Goal: Task Accomplishment & Management: Manage account settings

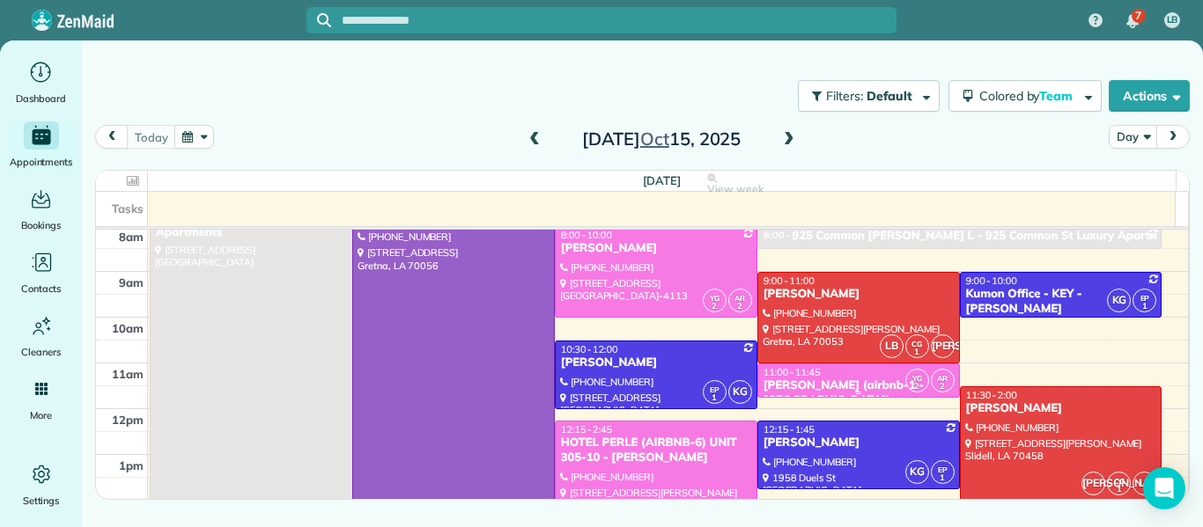
scroll to position [46, 0]
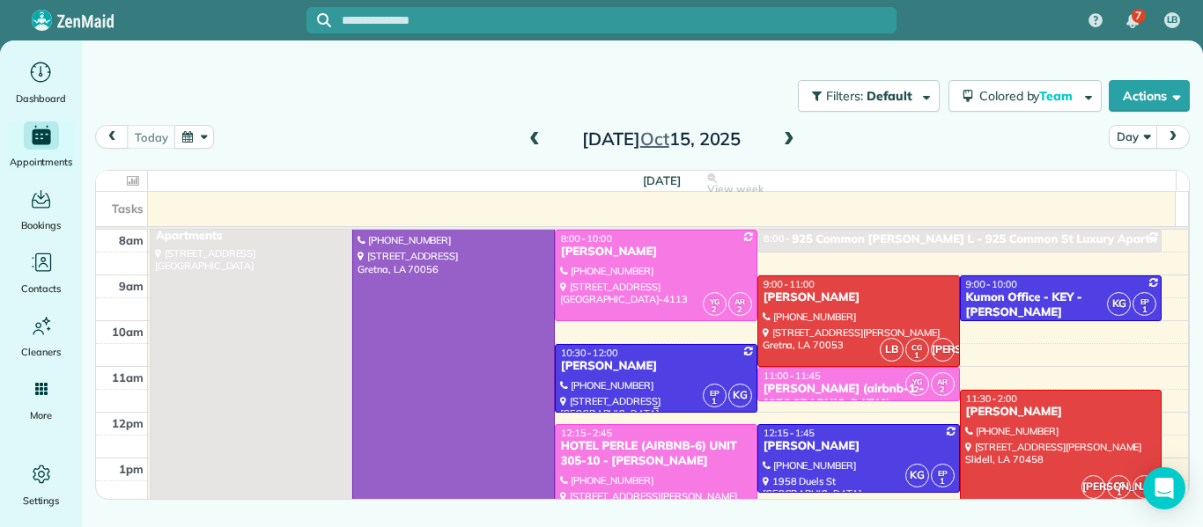
click at [667, 359] on div "[PERSON_NAME]" at bounding box center [656, 366] width 192 height 15
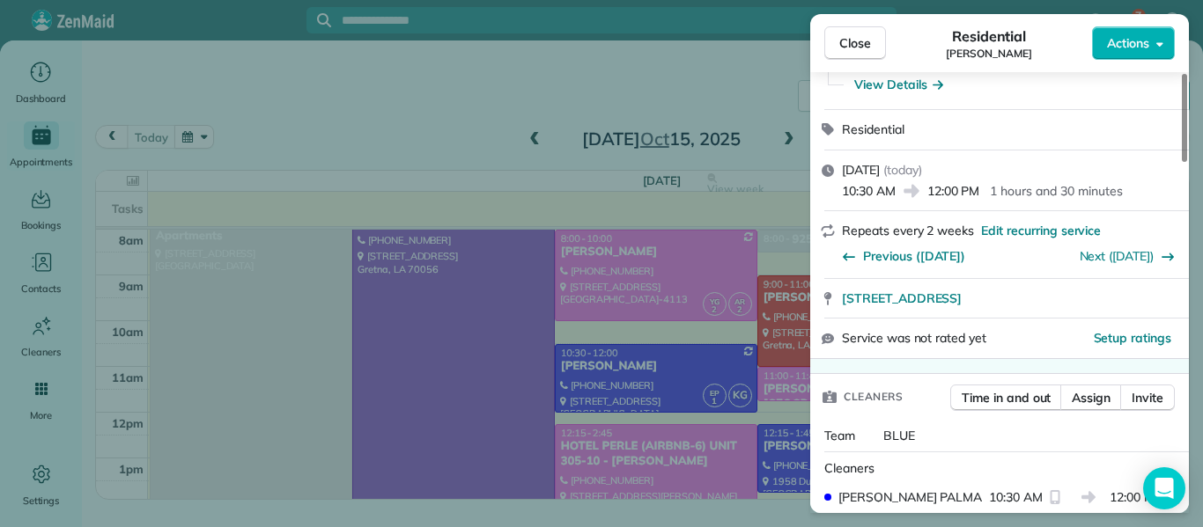
scroll to position [167, 0]
click at [1164, 40] on button "Actions" at bounding box center [1133, 42] width 83 height 33
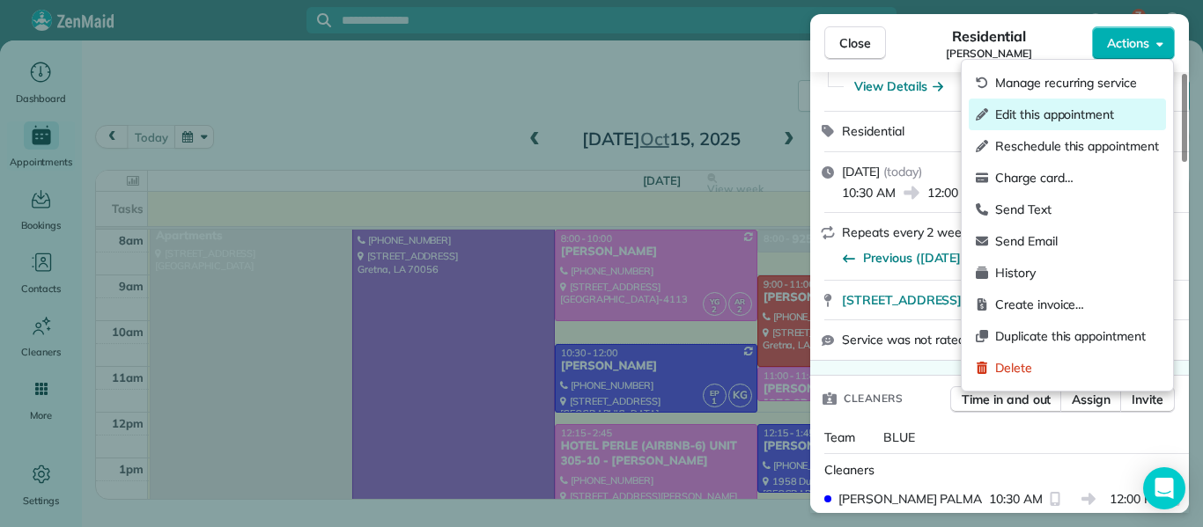
click at [1118, 113] on span "Edit this appointment" at bounding box center [1077, 115] width 164 height 18
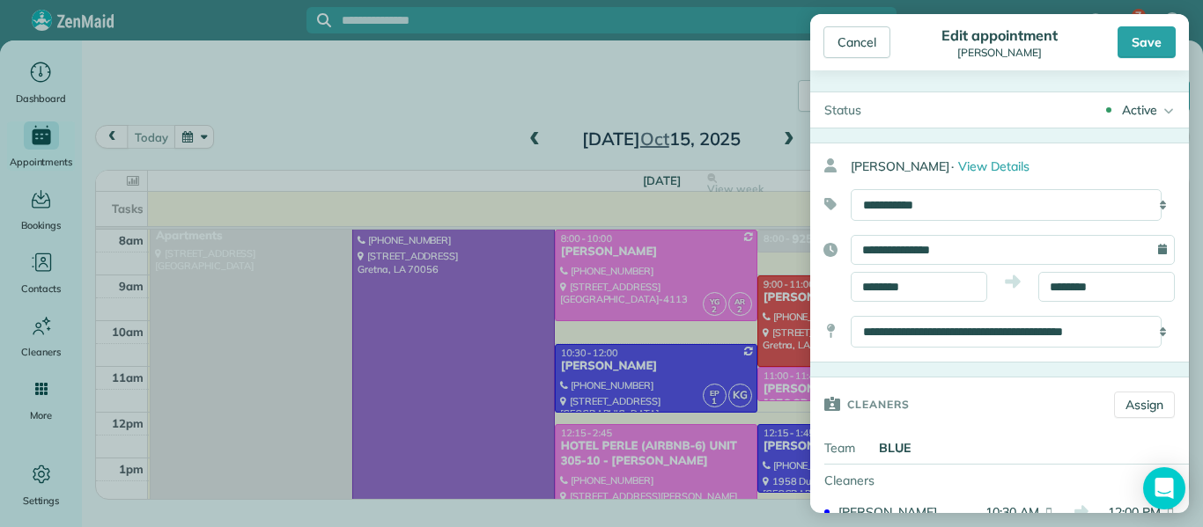
click at [1150, 328] on div "**********" at bounding box center [1013, 332] width 324 height 32
click at [1150, 334] on div "**********" at bounding box center [1013, 332] width 324 height 32
click at [1019, 328] on select "**********" at bounding box center [1006, 332] width 311 height 32
select select "******"
click at [851, 316] on select "**********" at bounding box center [1006, 332] width 311 height 32
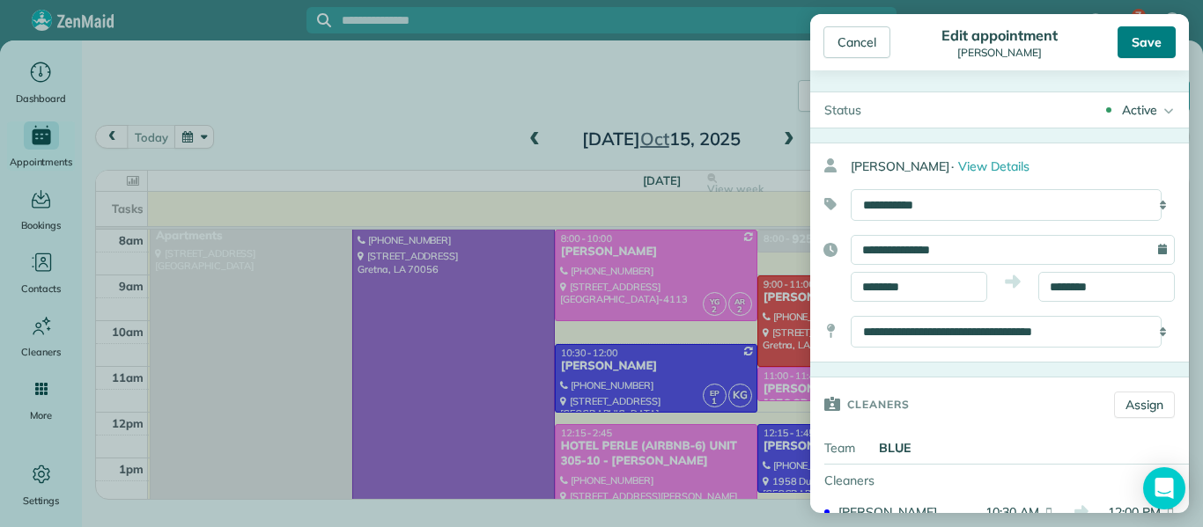
click at [1147, 48] on div "Save" at bounding box center [1146, 42] width 58 height 32
click at [1148, 48] on div "Save" at bounding box center [1146, 42] width 58 height 32
click at [857, 47] on div "Cancel" at bounding box center [856, 42] width 67 height 32
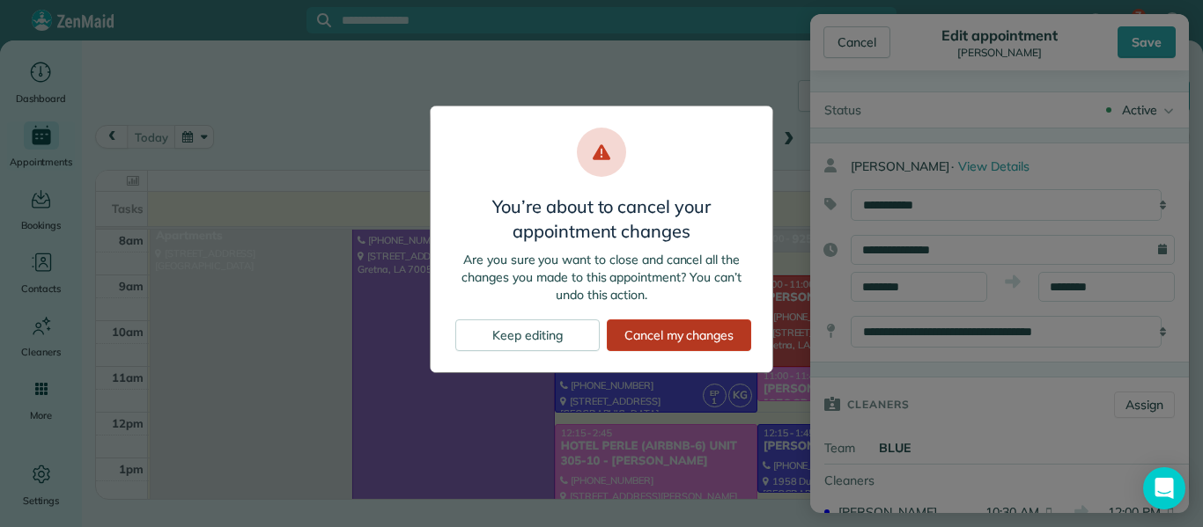
click at [675, 343] on div "Cancel my changes" at bounding box center [679, 336] width 144 height 32
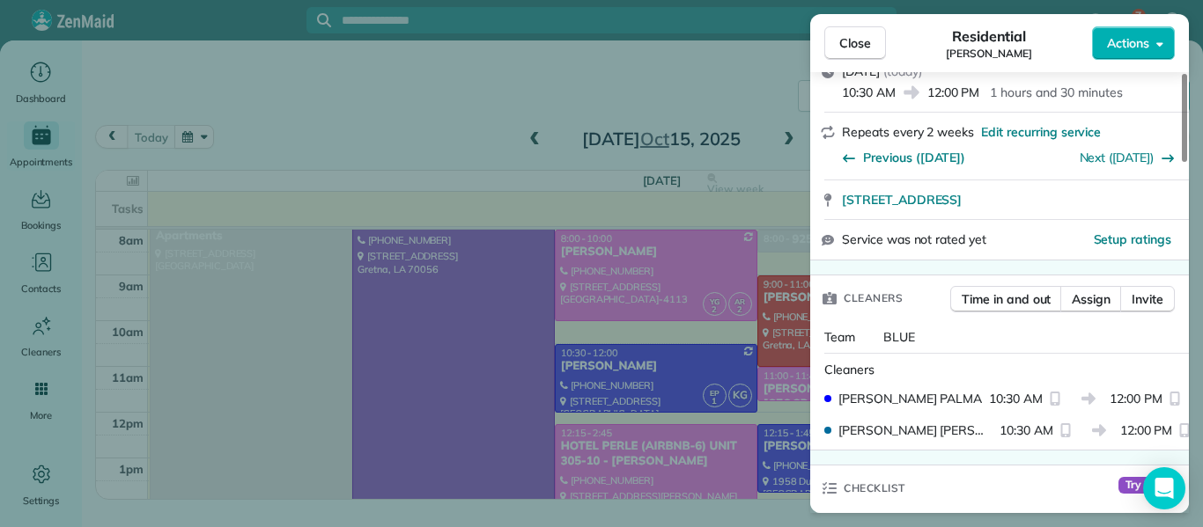
scroll to position [269, 0]
click at [854, 55] on button "Close" at bounding box center [855, 42] width 62 height 33
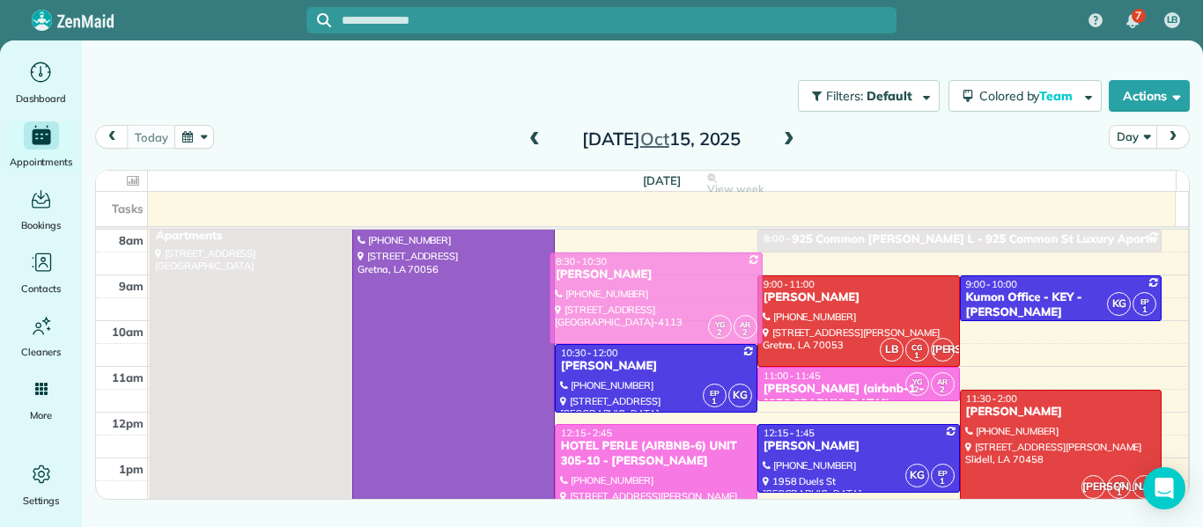
drag, startPoint x: 703, startPoint y: 264, endPoint x: 707, endPoint y: 284, distance: 19.9
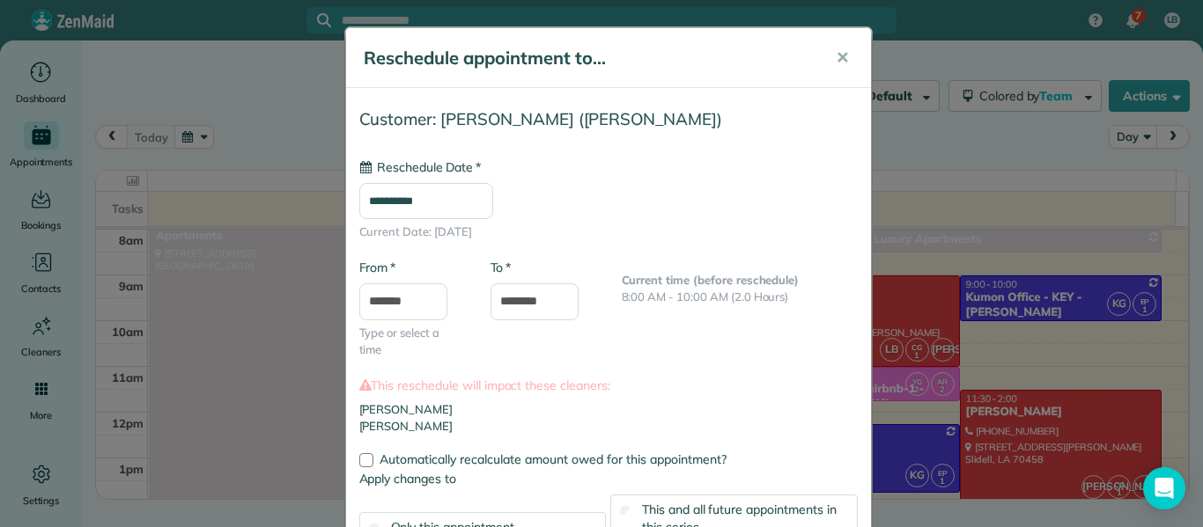
type input "**********"
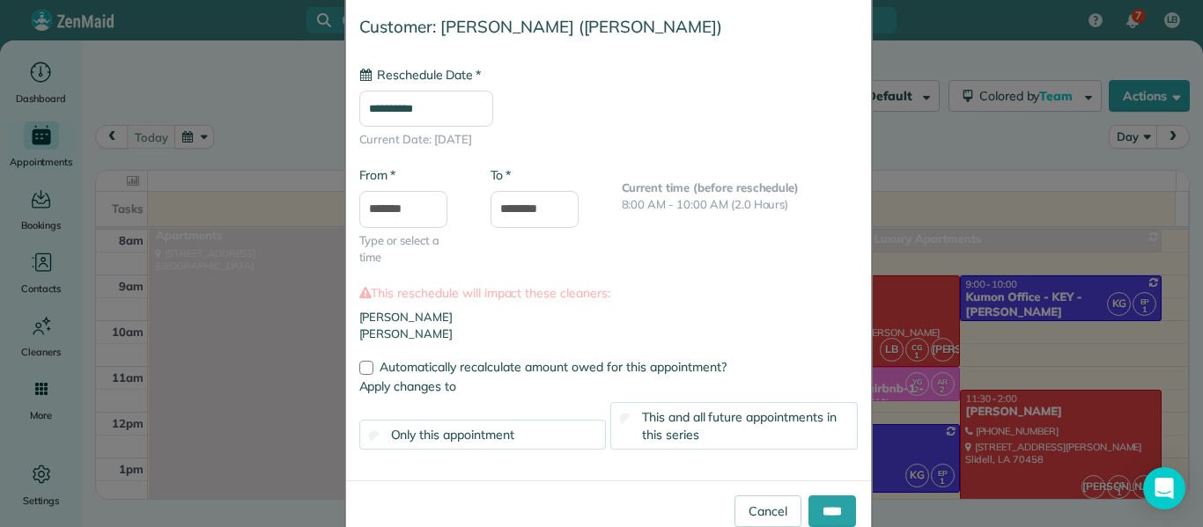
scroll to position [93, 0]
click at [812, 506] on input "****" at bounding box center [832, 511] width 48 height 32
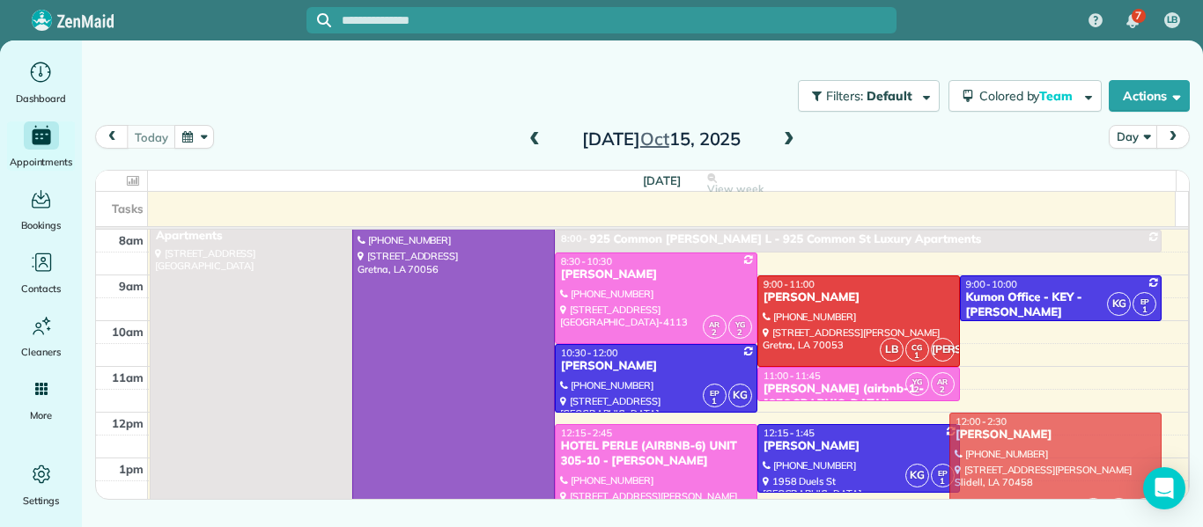
drag, startPoint x: 979, startPoint y: 432, endPoint x: 992, endPoint y: 450, distance: 22.0
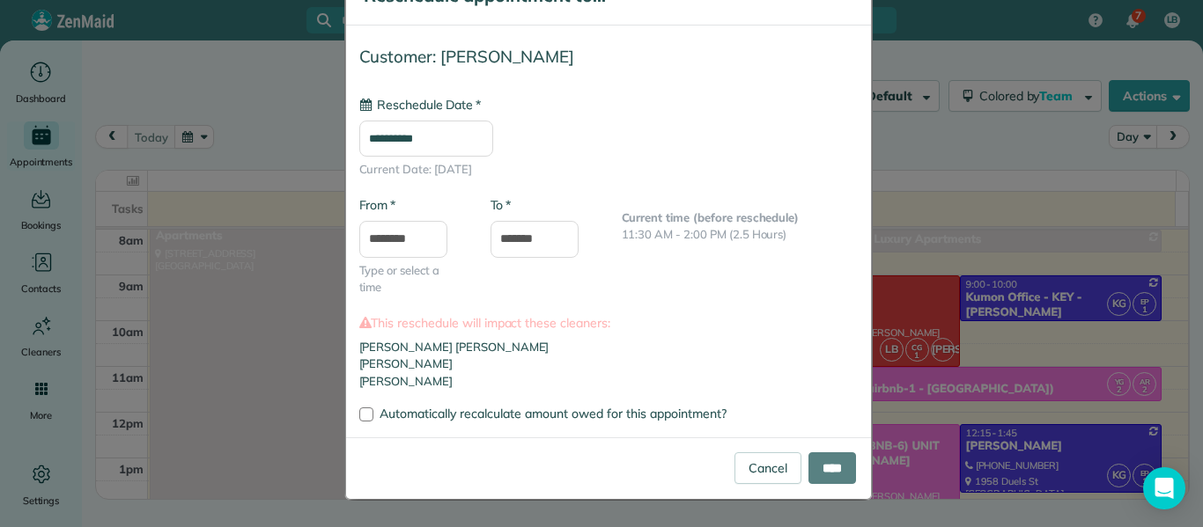
scroll to position [0, 0]
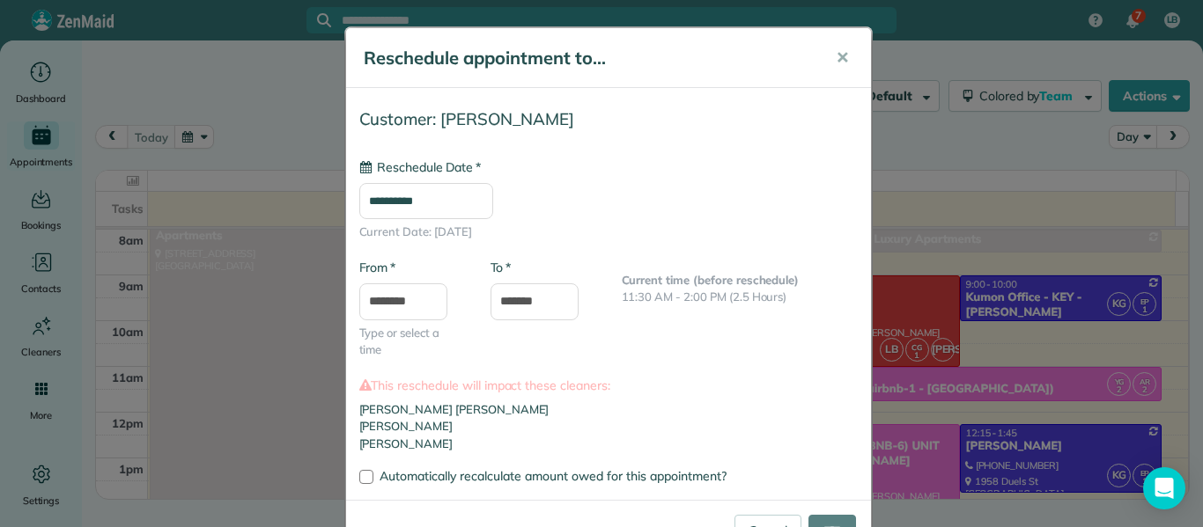
type input "**********"
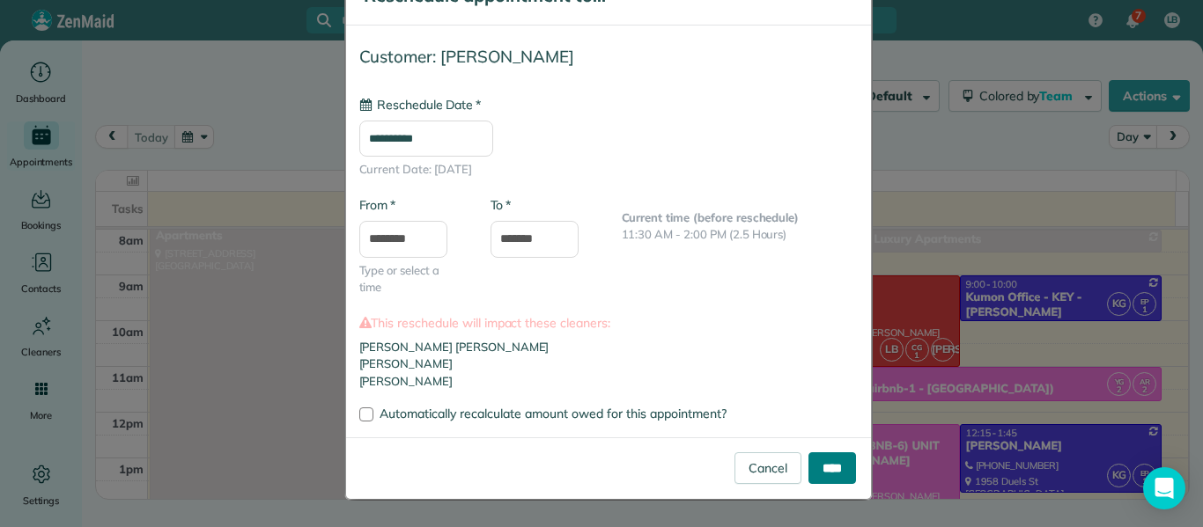
click at [822, 468] on input "****" at bounding box center [832, 469] width 48 height 32
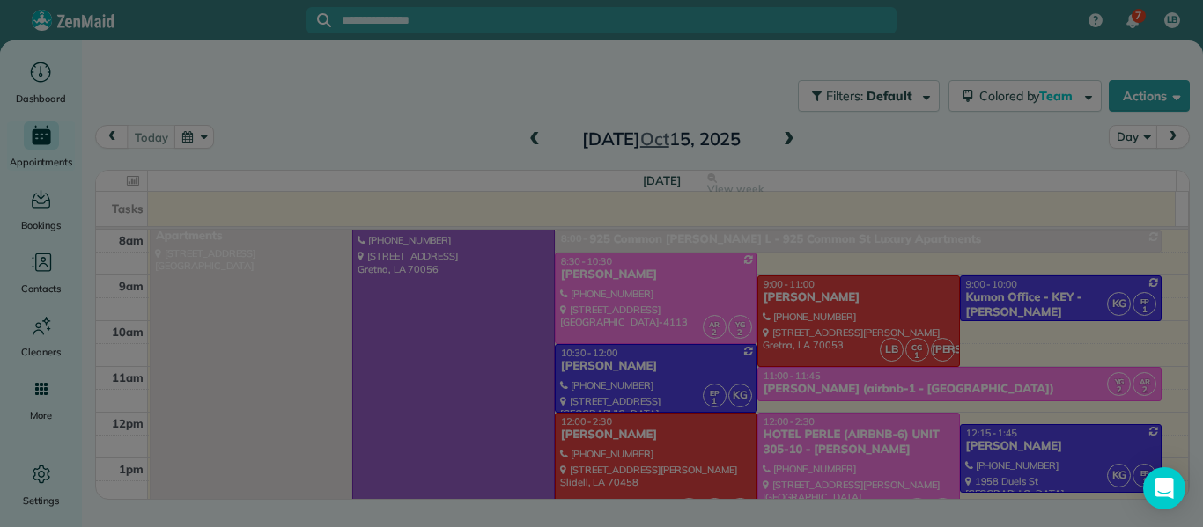
scroll to position [0, 0]
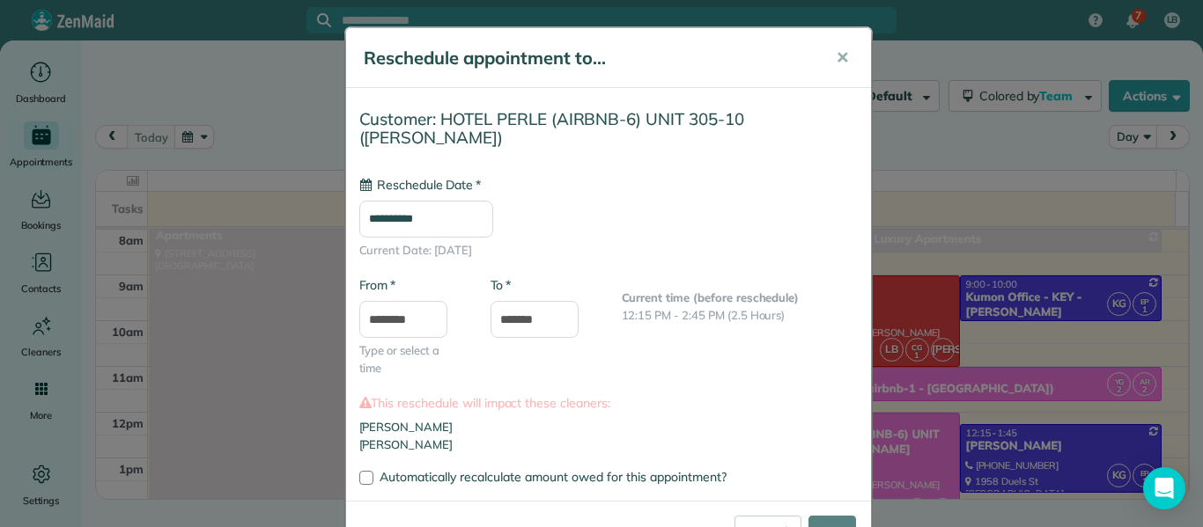
type input "**********"
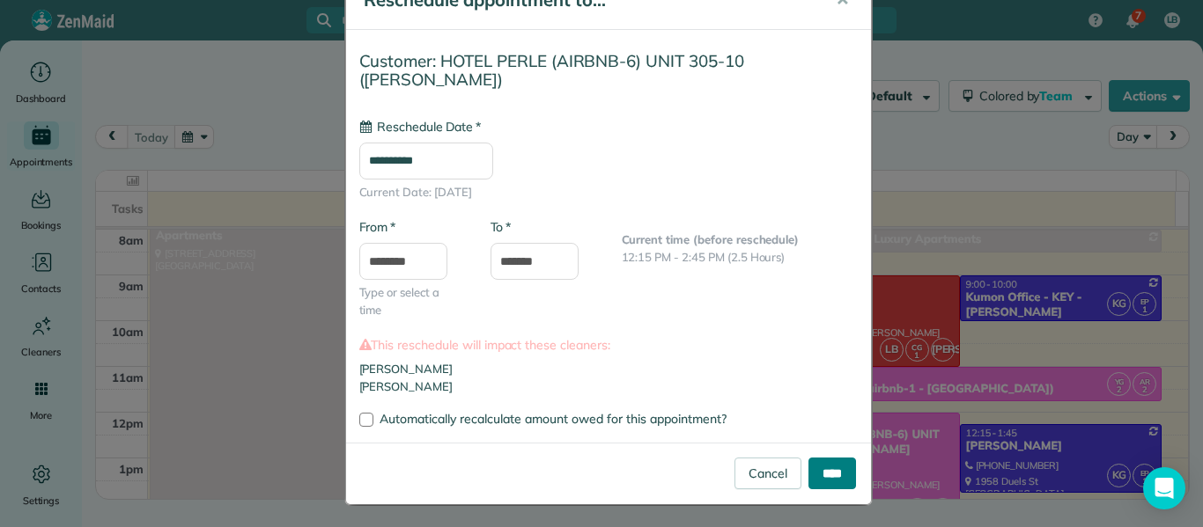
click at [822, 475] on input "****" at bounding box center [832, 474] width 48 height 32
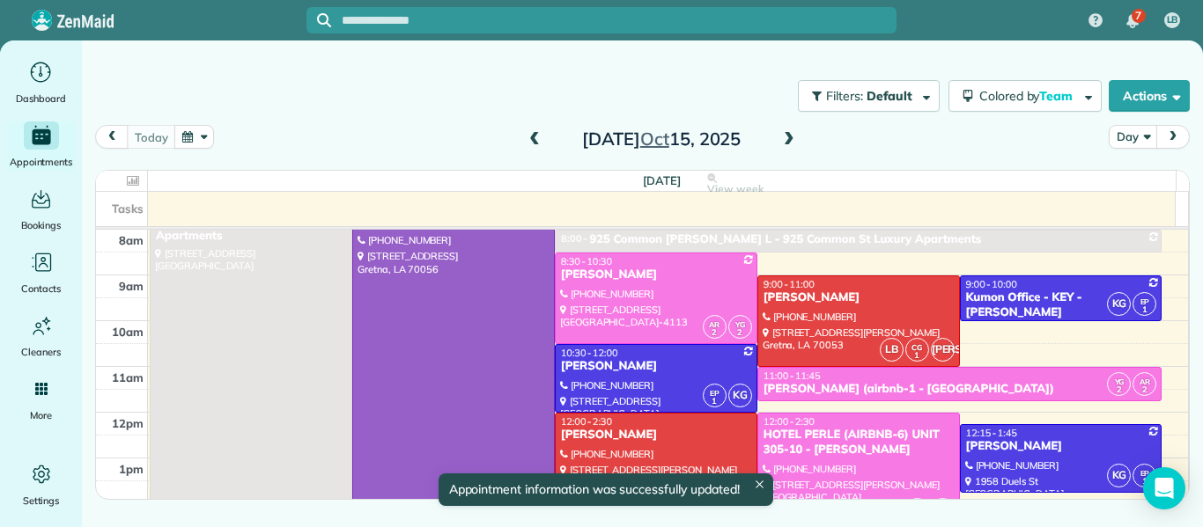
click at [888, 473] on div at bounding box center [858, 470] width 201 height 113
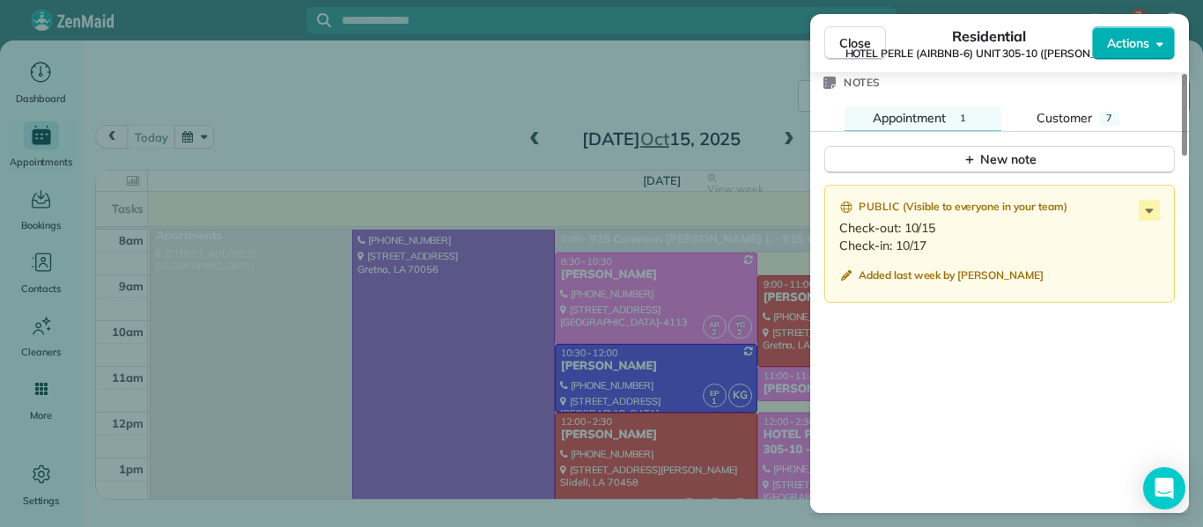
scroll to position [1573, 0]
click at [851, 41] on span "Close" at bounding box center [855, 43] width 32 height 18
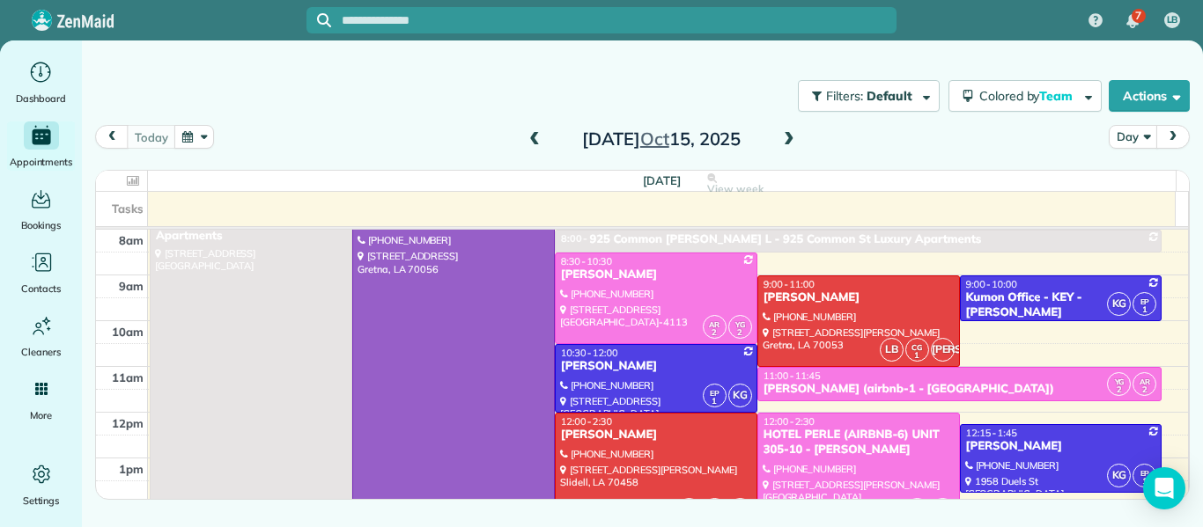
click at [792, 144] on span at bounding box center [788, 140] width 19 height 16
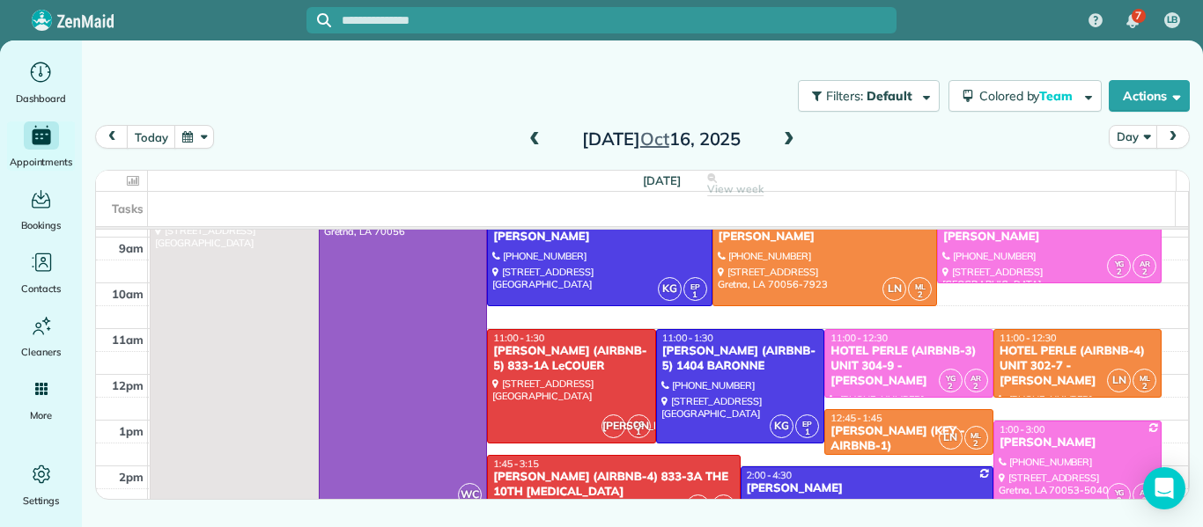
scroll to position [82, 0]
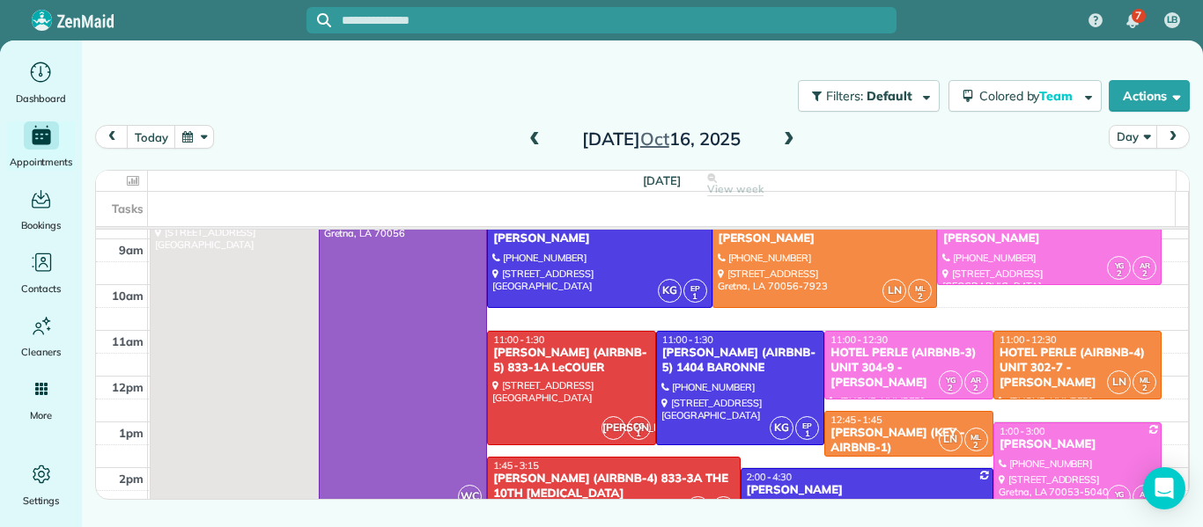
click at [529, 140] on span at bounding box center [534, 140] width 19 height 16
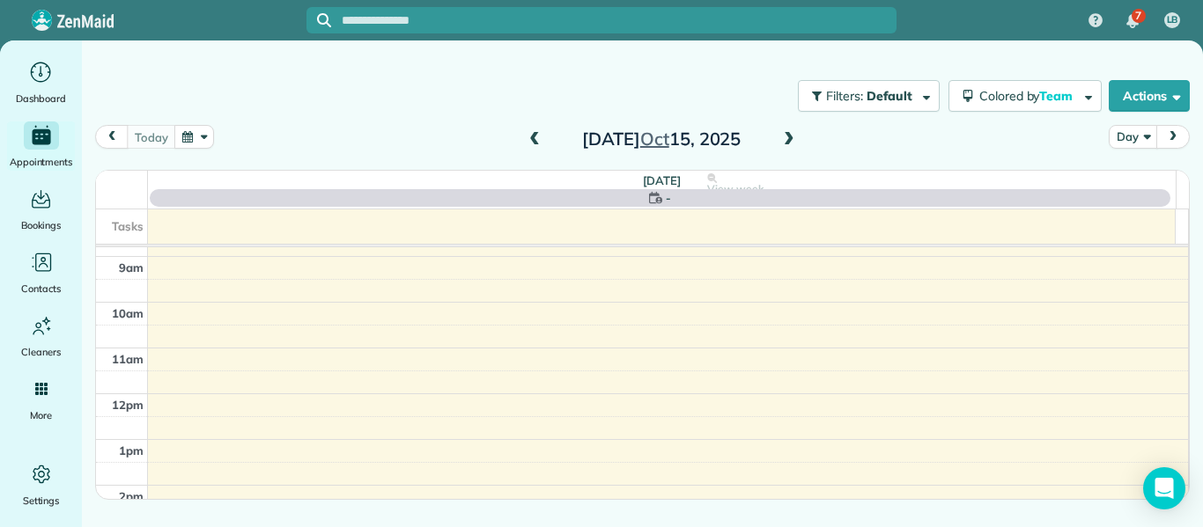
scroll to position [0, 0]
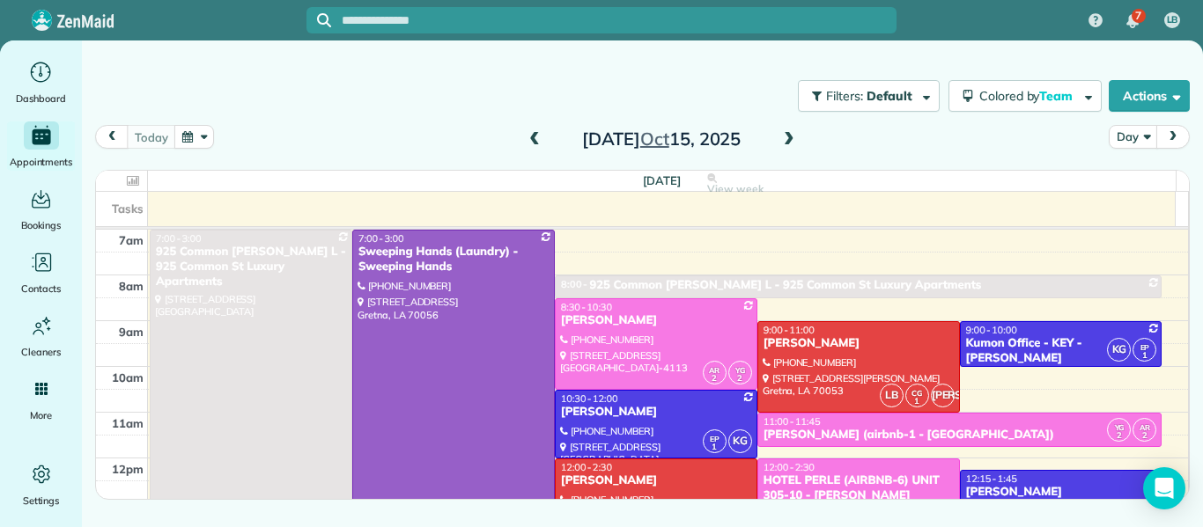
click at [532, 140] on span at bounding box center [534, 140] width 19 height 16
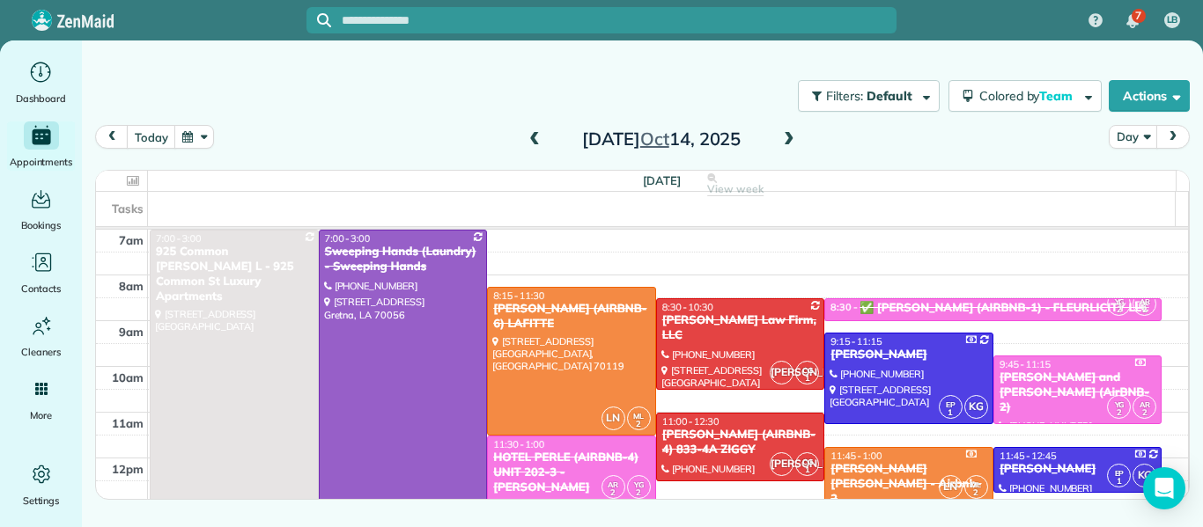
click at [532, 140] on span at bounding box center [534, 140] width 19 height 16
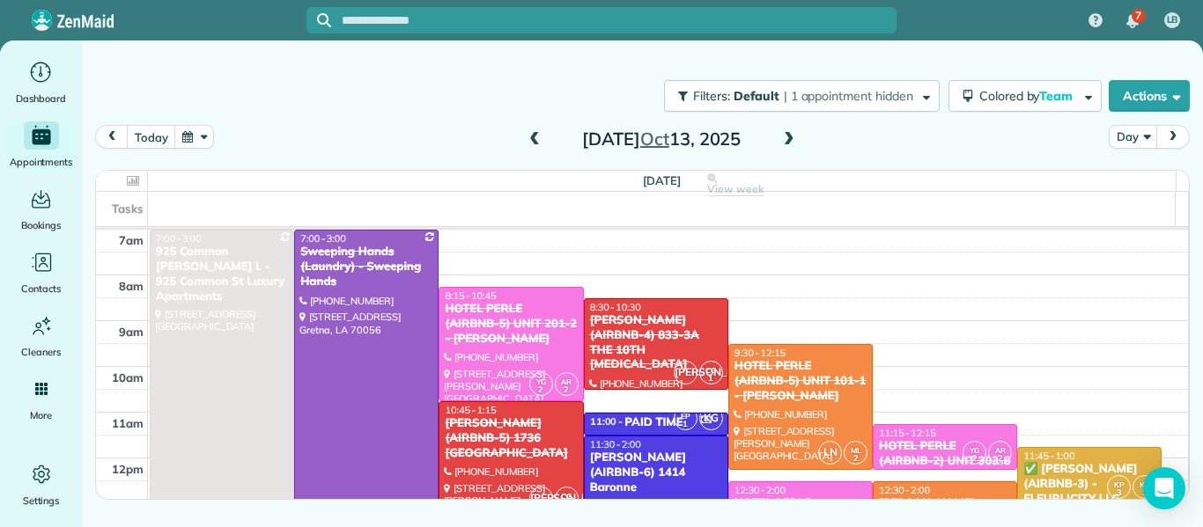
click at [793, 146] on span at bounding box center [788, 140] width 19 height 16
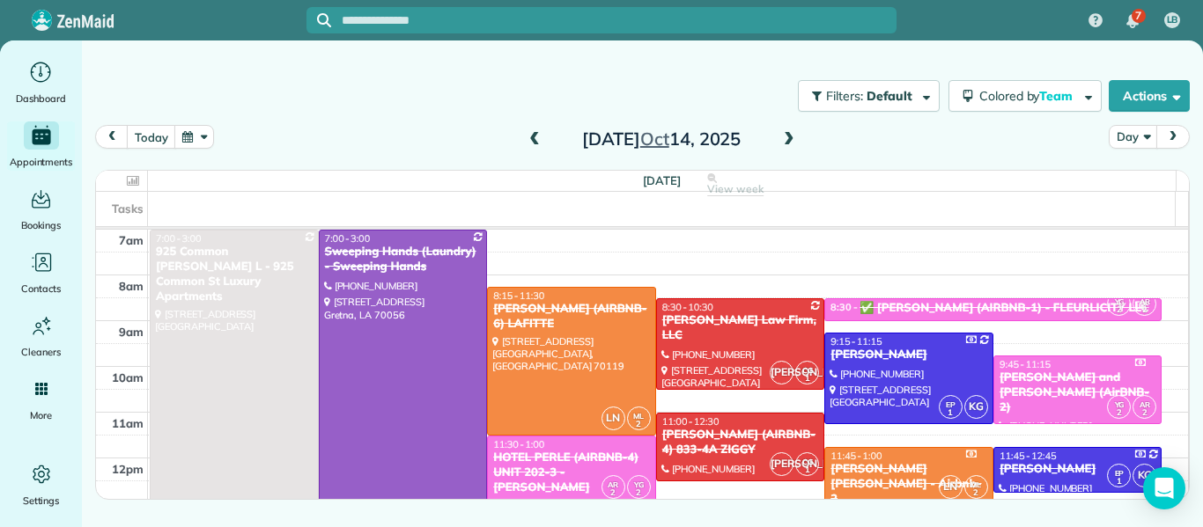
click at [789, 137] on span at bounding box center [788, 140] width 19 height 16
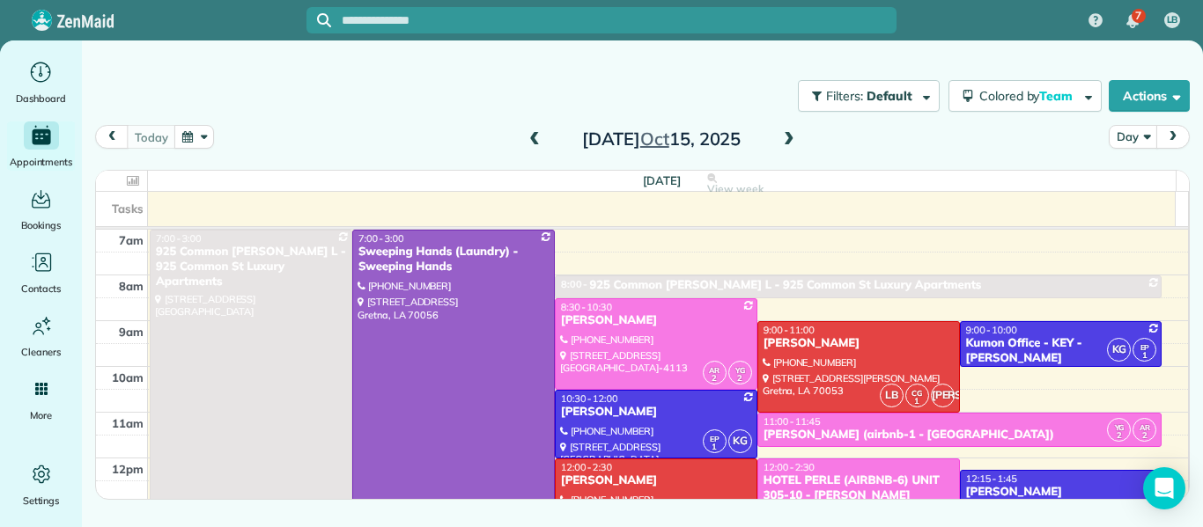
click at [789, 137] on span at bounding box center [788, 140] width 19 height 16
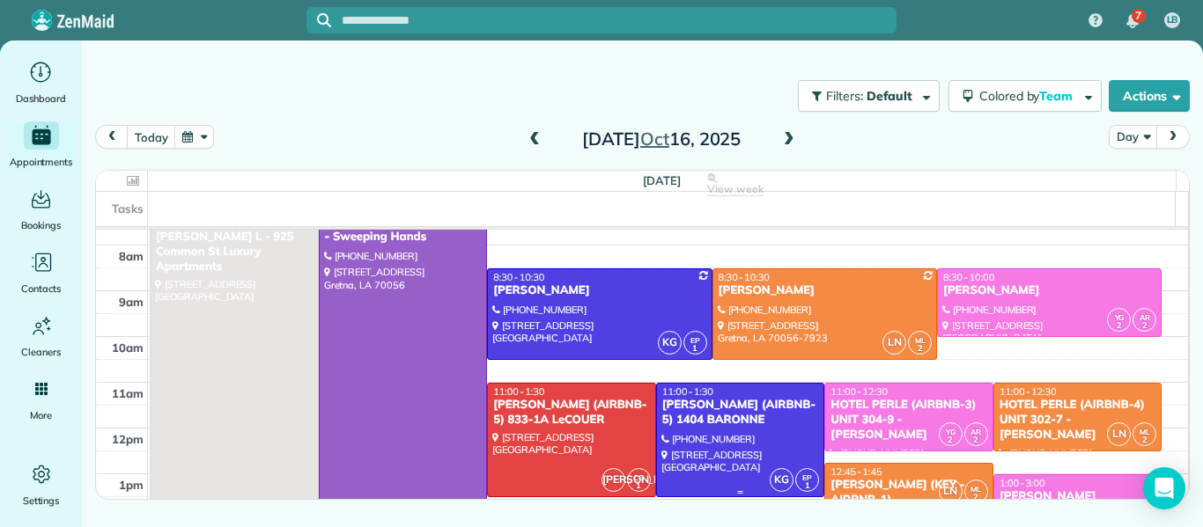
scroll to position [29, 0]
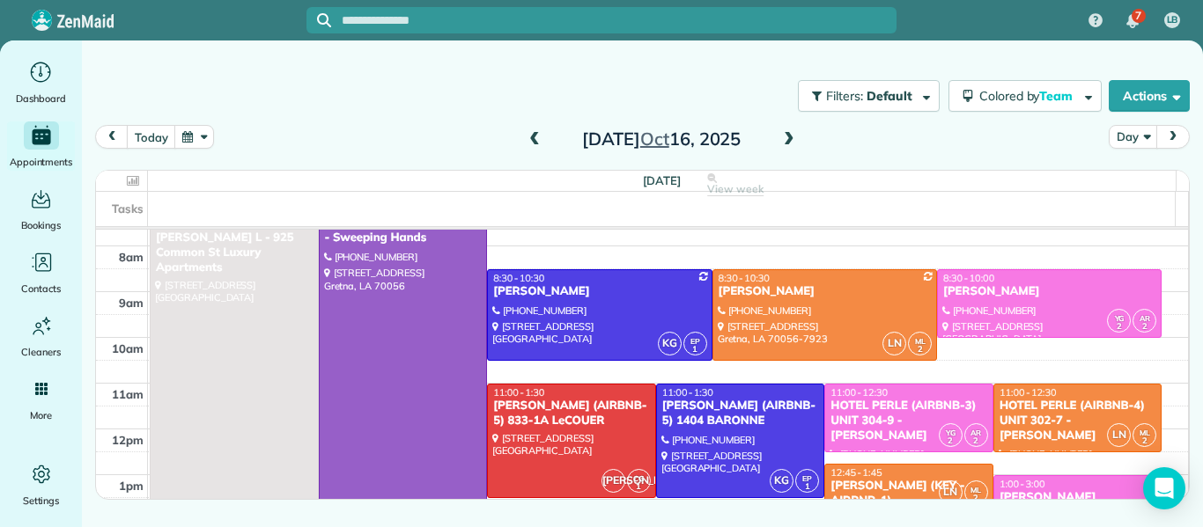
click at [791, 140] on span at bounding box center [788, 140] width 19 height 16
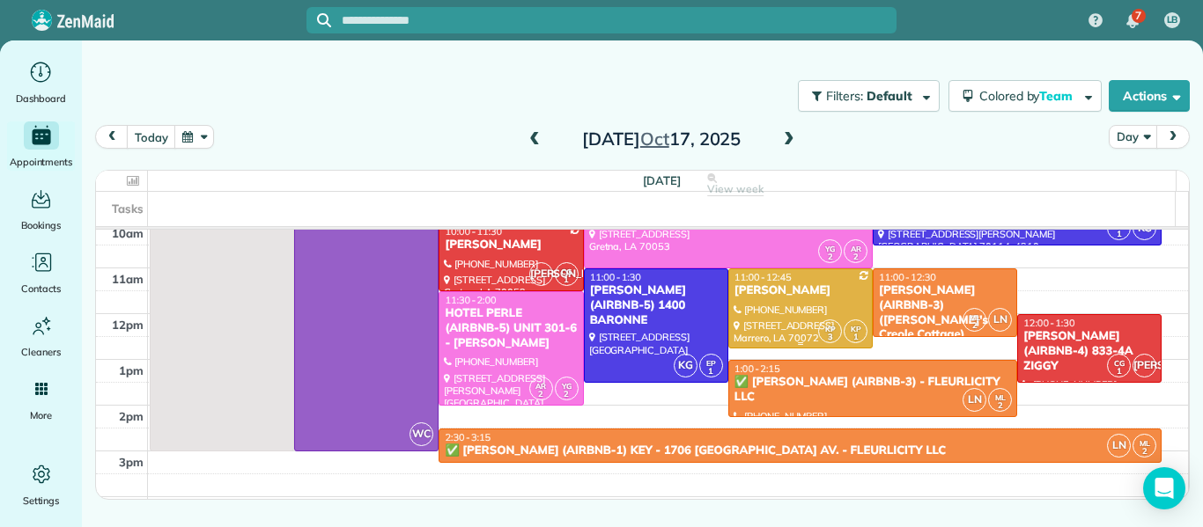
scroll to position [146, 0]
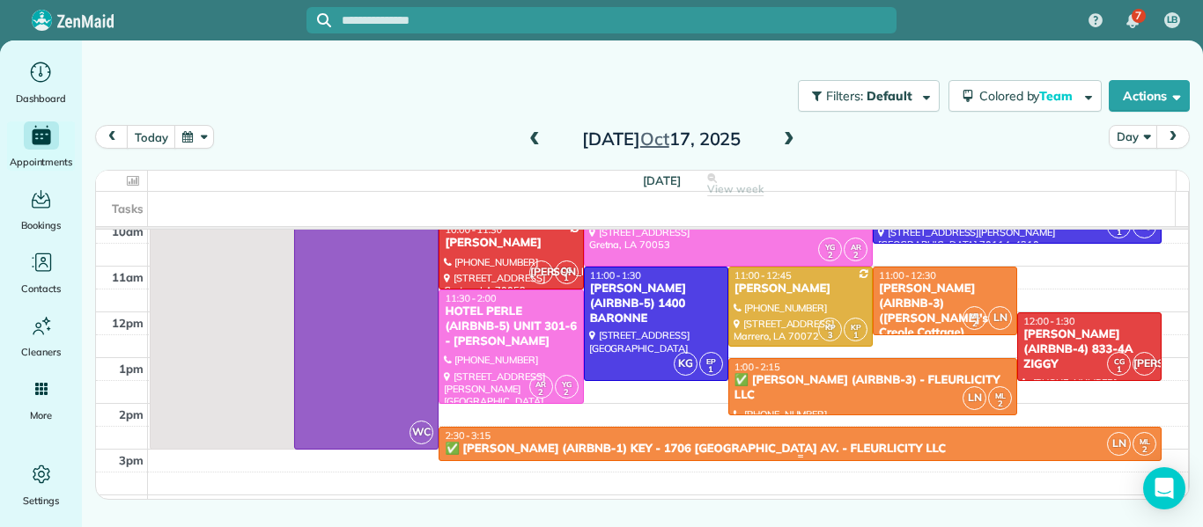
click at [944, 442] on div "✅ [PERSON_NAME] (AIRBNB-1) KEY - 1706 [GEOGRAPHIC_DATA] AV. - FLEURLICITY LLC" at bounding box center [800, 449] width 712 height 15
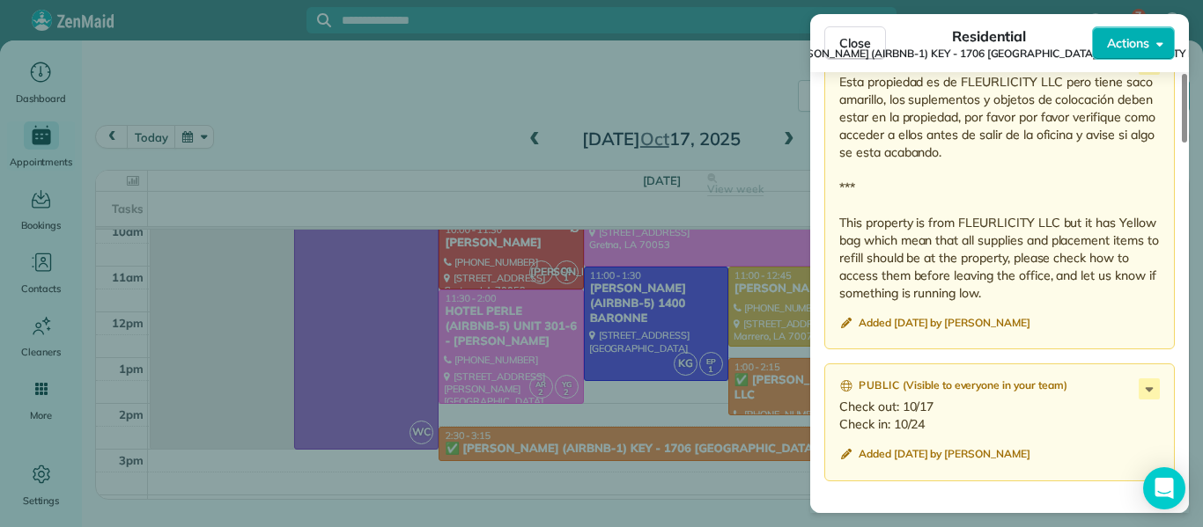
scroll to position [1979, 0]
click at [850, 42] on span "Close" at bounding box center [855, 43] width 32 height 18
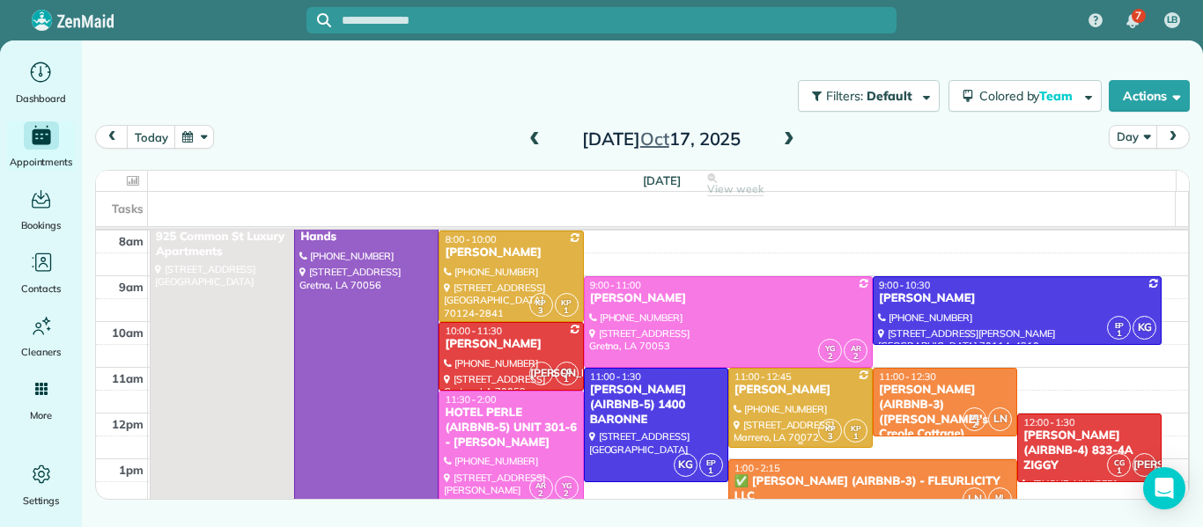
scroll to position [43, 0]
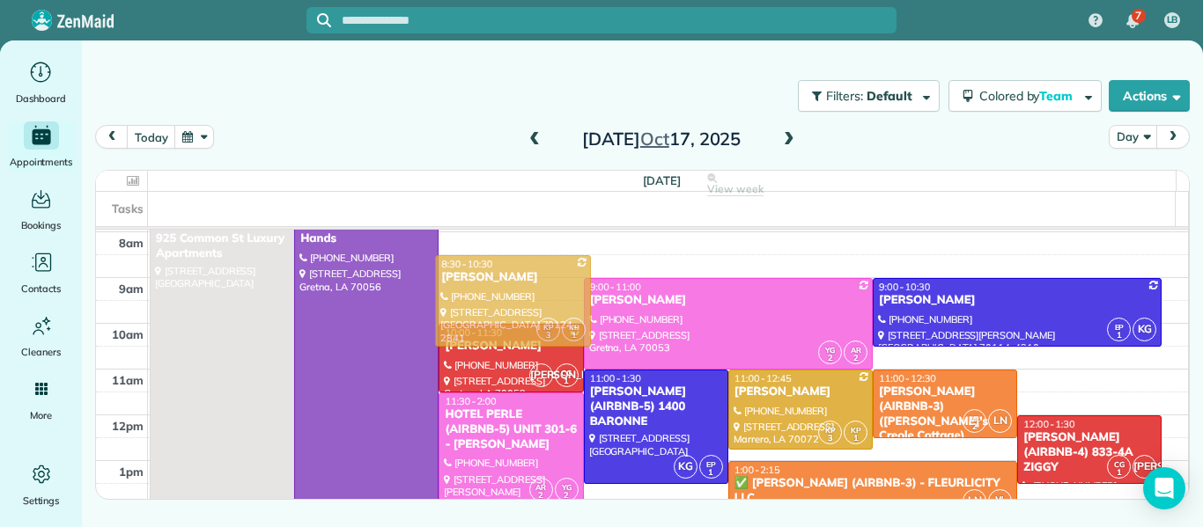
drag, startPoint x: 518, startPoint y: 279, endPoint x: 523, endPoint y: 302, distance: 23.5
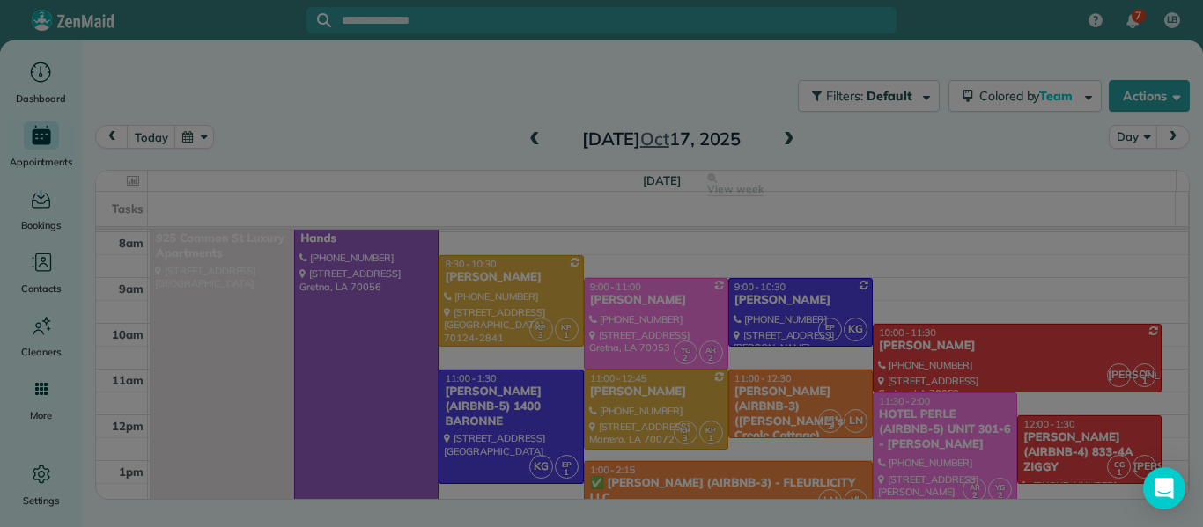
scroll to position [0, 0]
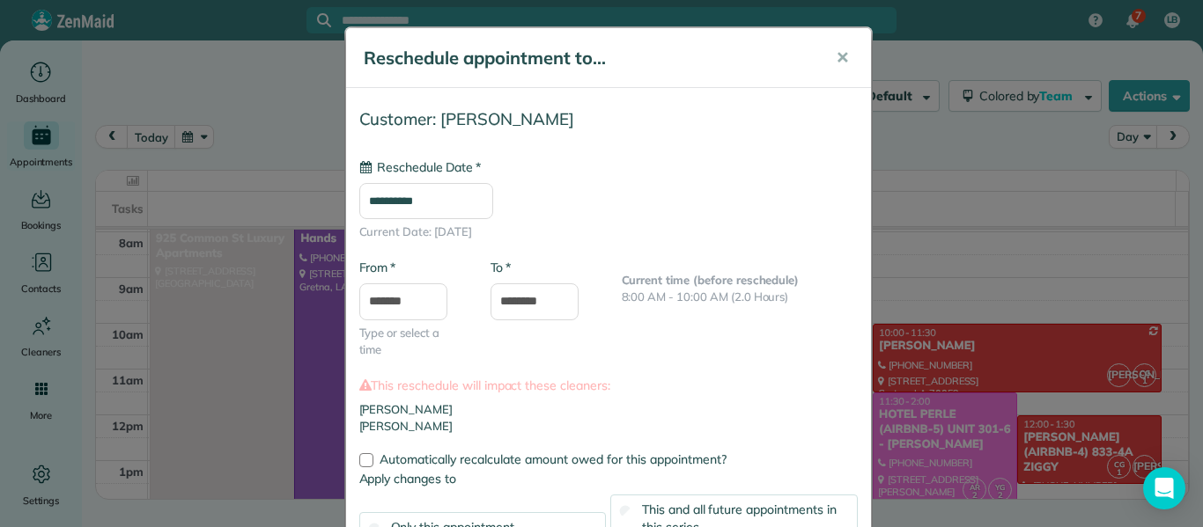
type input "**********"
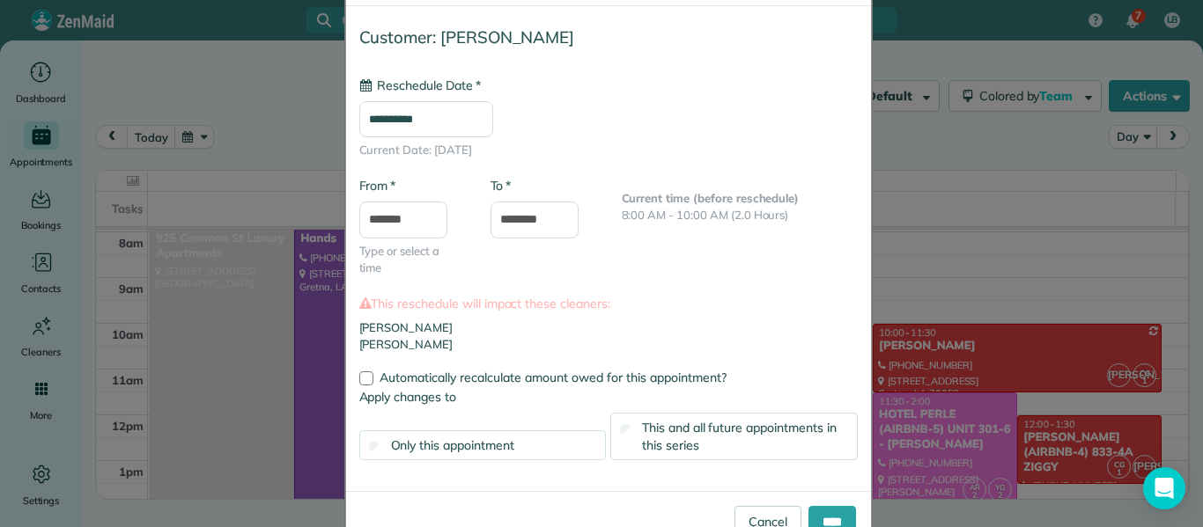
scroll to position [84, 0]
click at [815, 516] on input "****" at bounding box center [832, 521] width 48 height 32
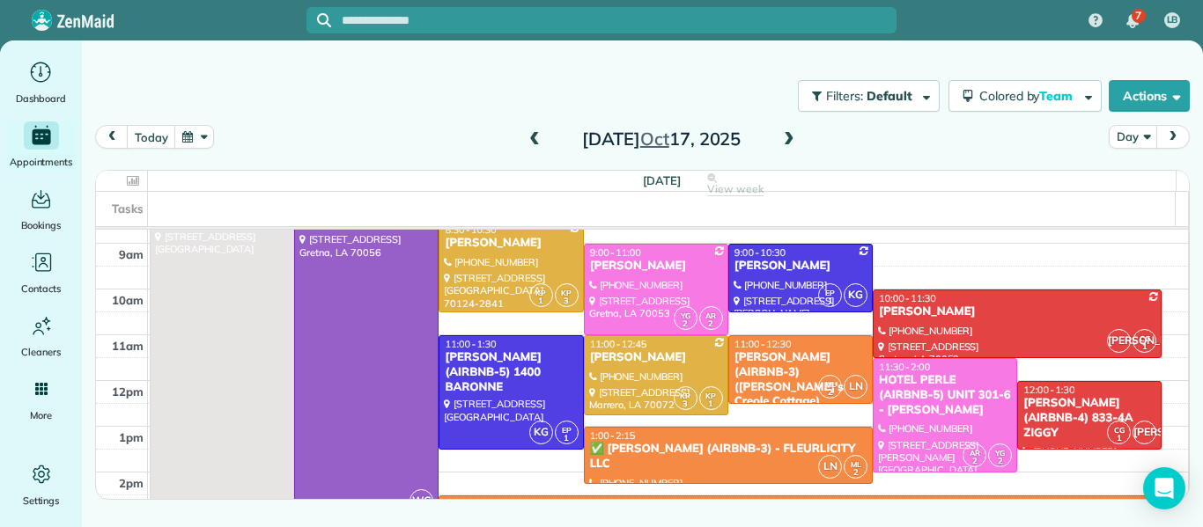
scroll to position [77, 0]
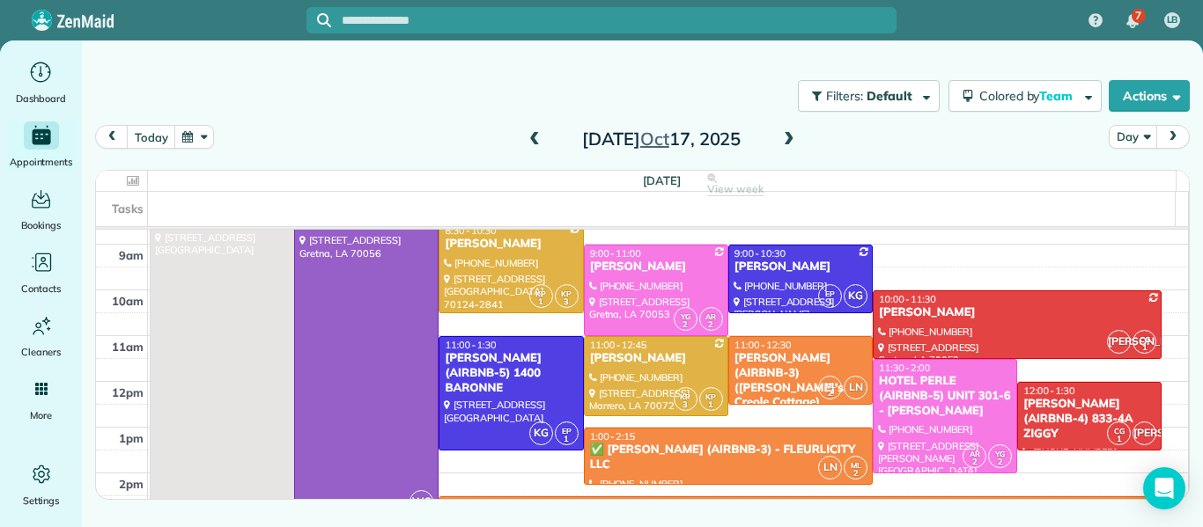
click at [536, 144] on span at bounding box center [534, 140] width 19 height 16
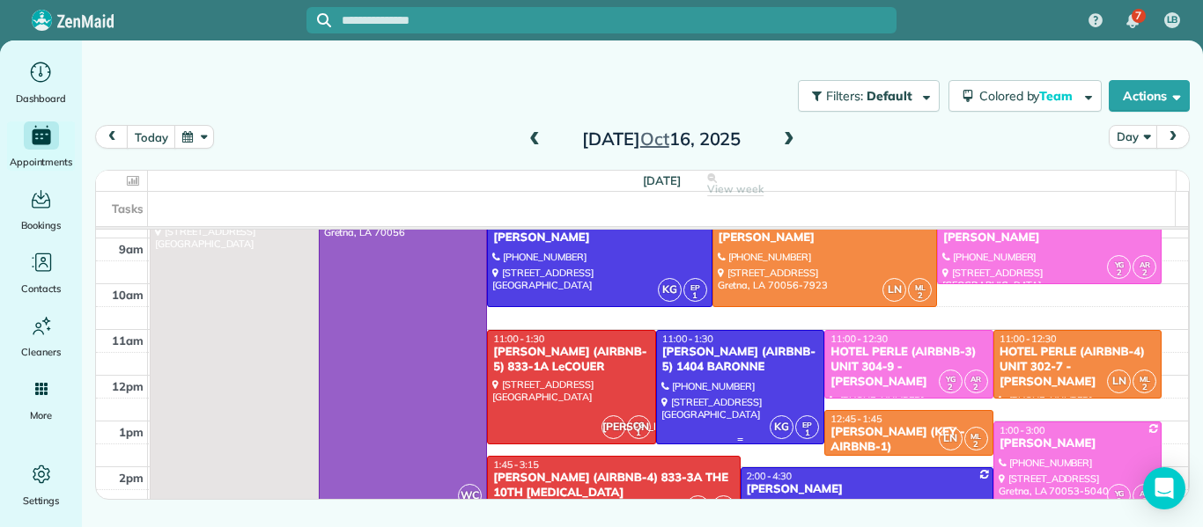
scroll to position [84, 0]
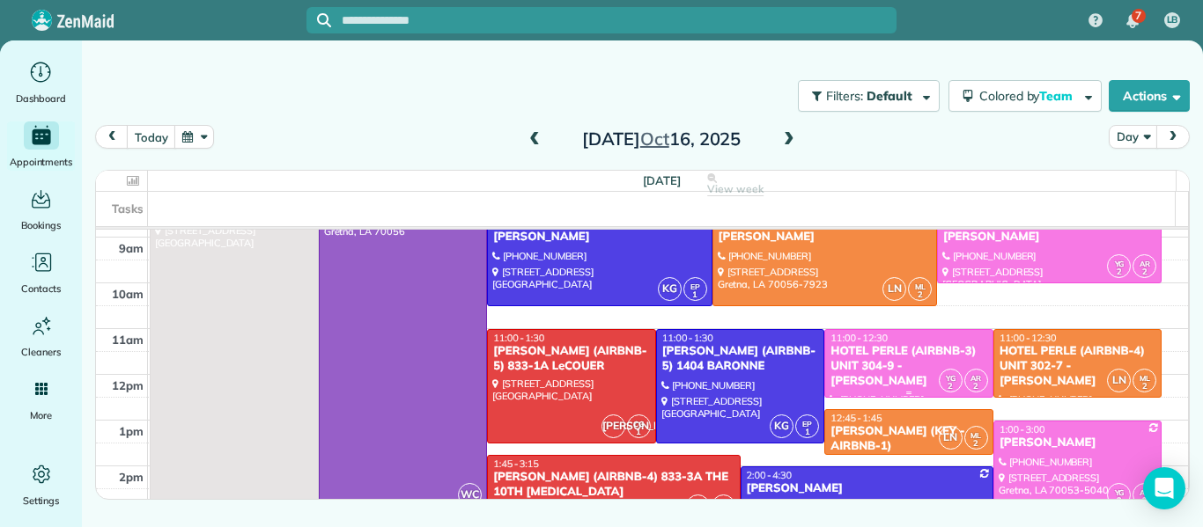
click at [879, 368] on div "HOTEL PERLE (AIRBNB-3) UNIT 304-9 - [PERSON_NAME]" at bounding box center [909, 366] width 159 height 45
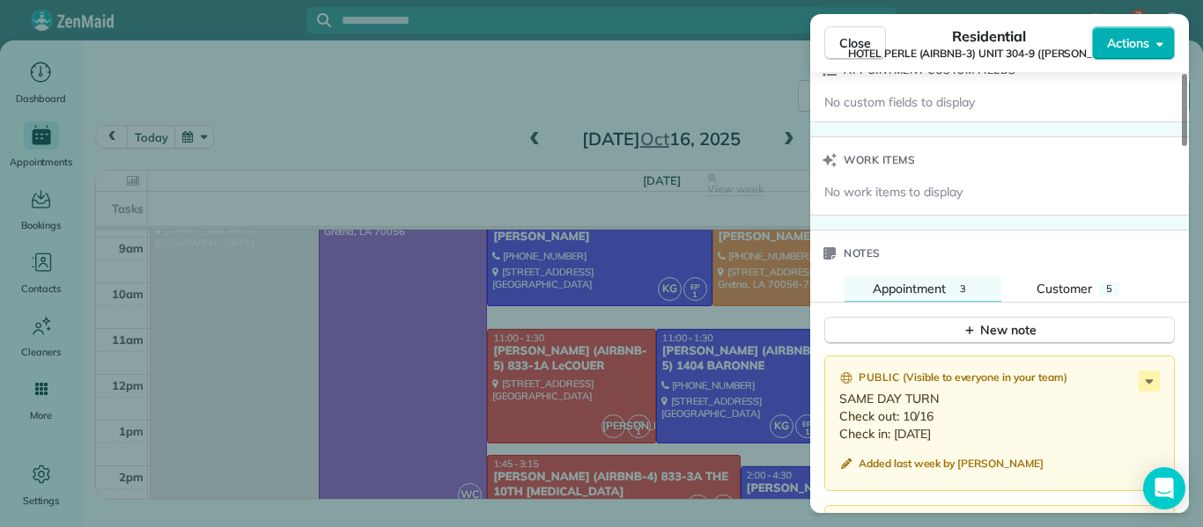
scroll to position [1400, 0]
click at [843, 42] on span "Close" at bounding box center [855, 43] width 32 height 18
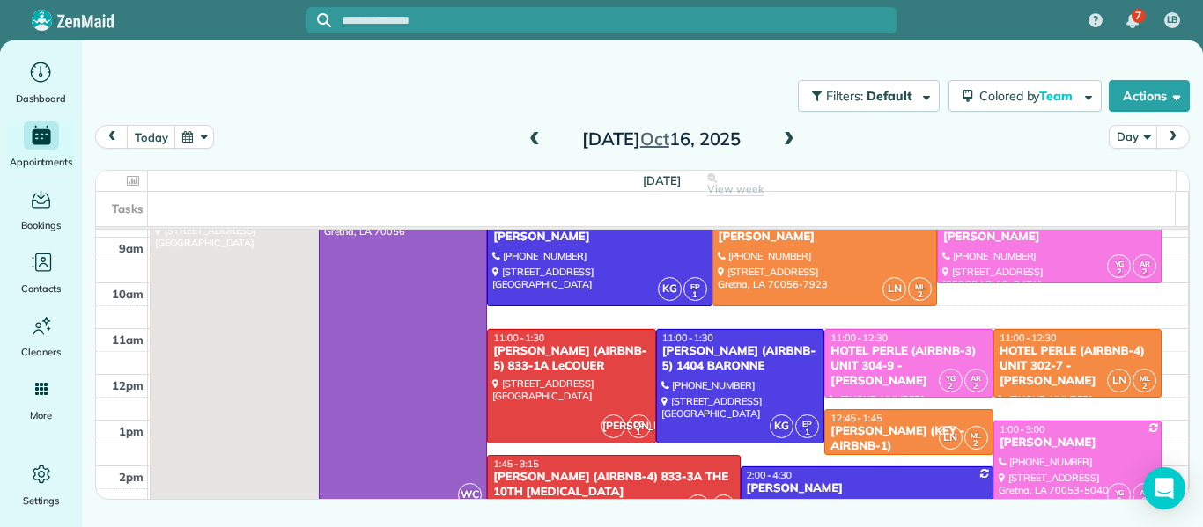
click at [533, 140] on span at bounding box center [534, 140] width 19 height 16
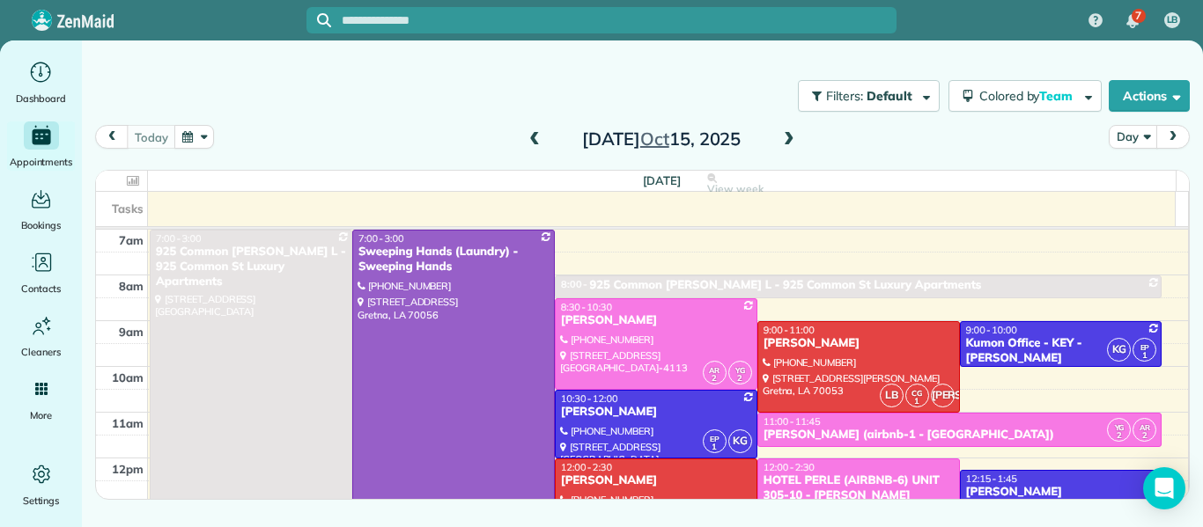
click at [540, 138] on span at bounding box center [534, 140] width 19 height 16
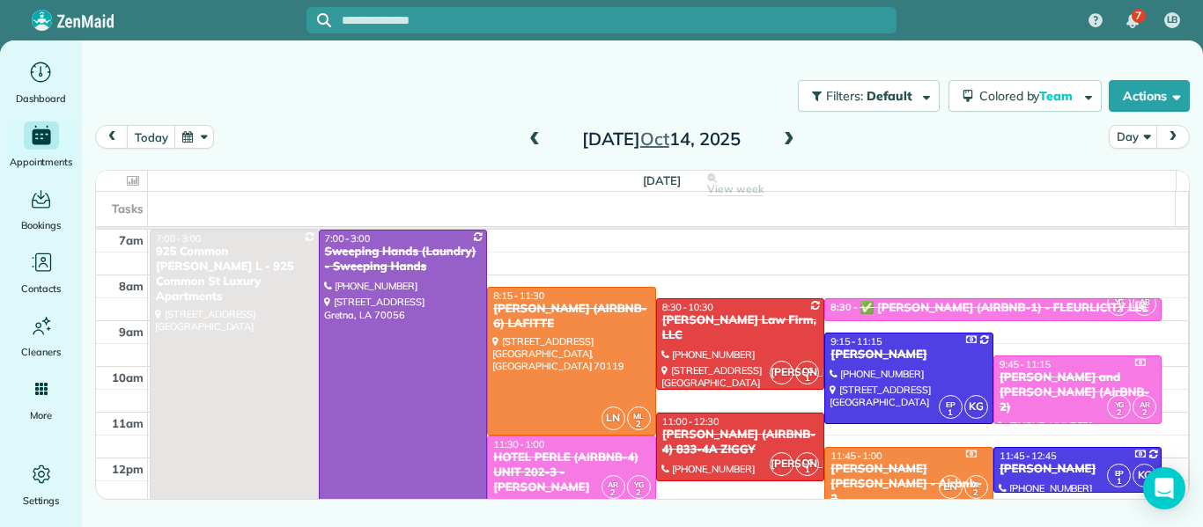
click at [787, 141] on span at bounding box center [788, 140] width 19 height 16
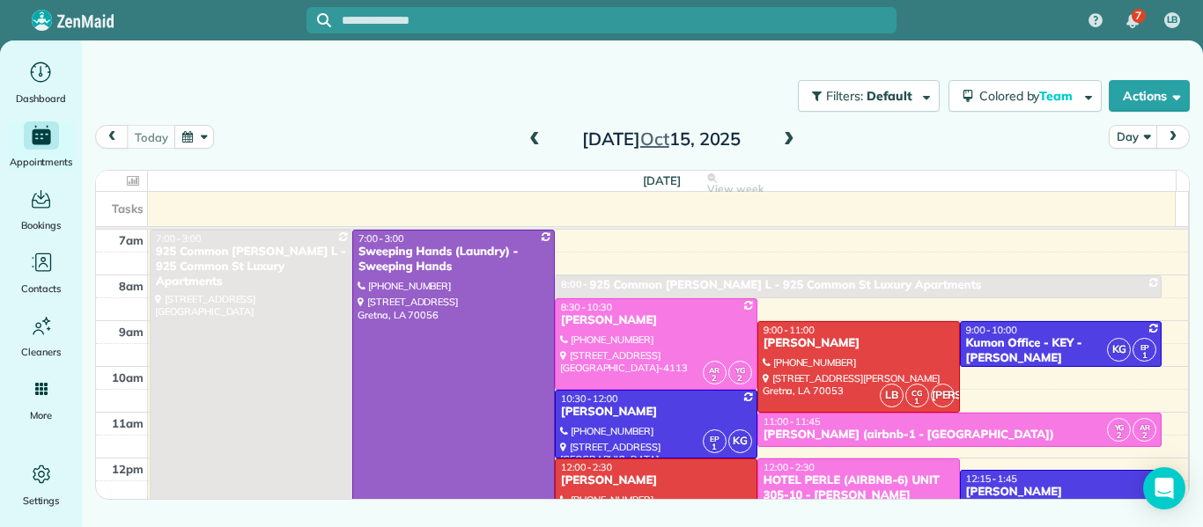
click at [787, 141] on span at bounding box center [788, 140] width 19 height 16
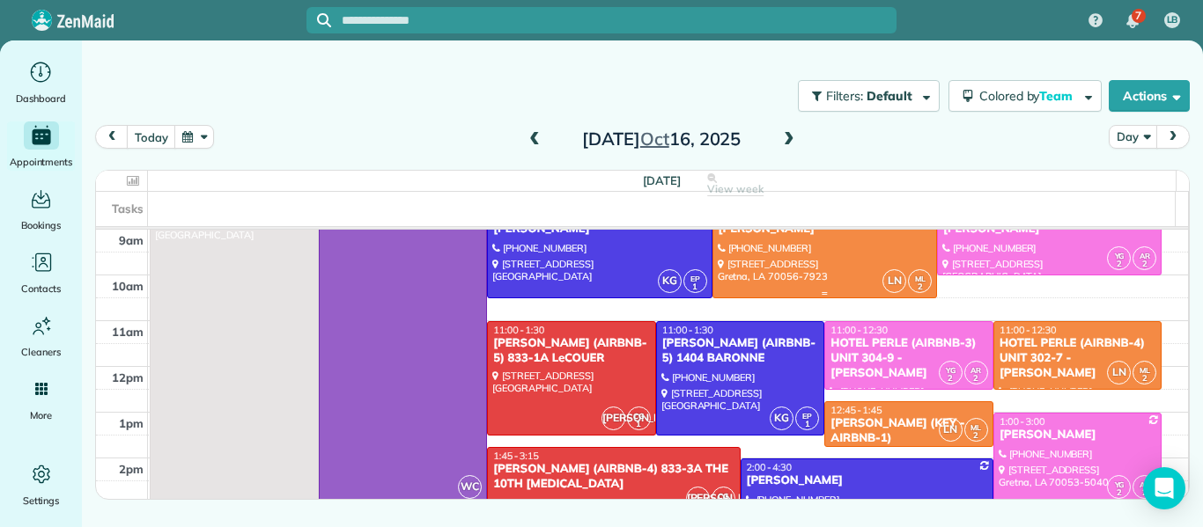
scroll to position [93, 0]
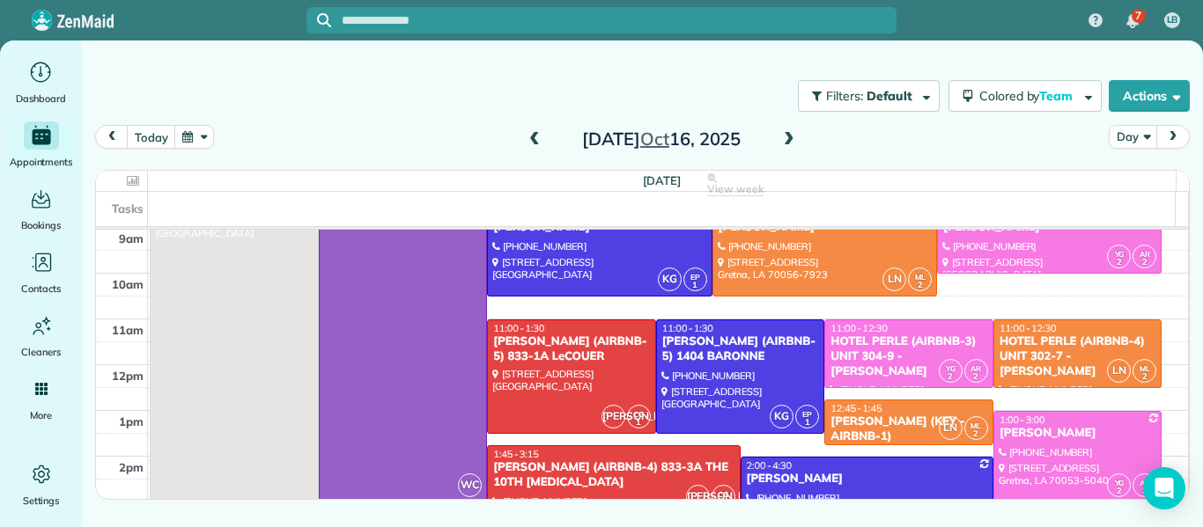
click at [536, 141] on span at bounding box center [534, 140] width 19 height 16
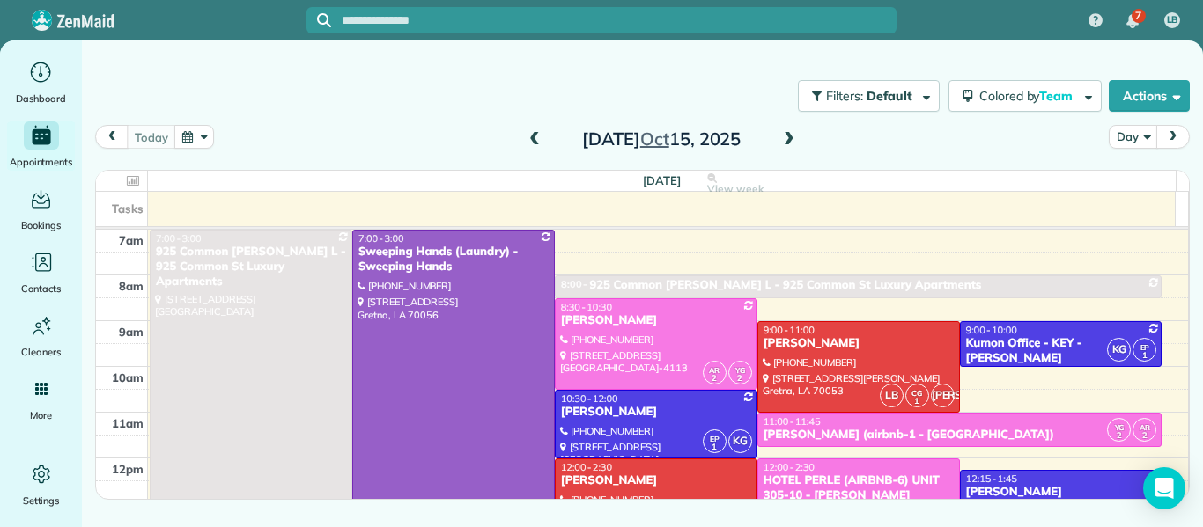
click at [790, 142] on span at bounding box center [788, 140] width 19 height 16
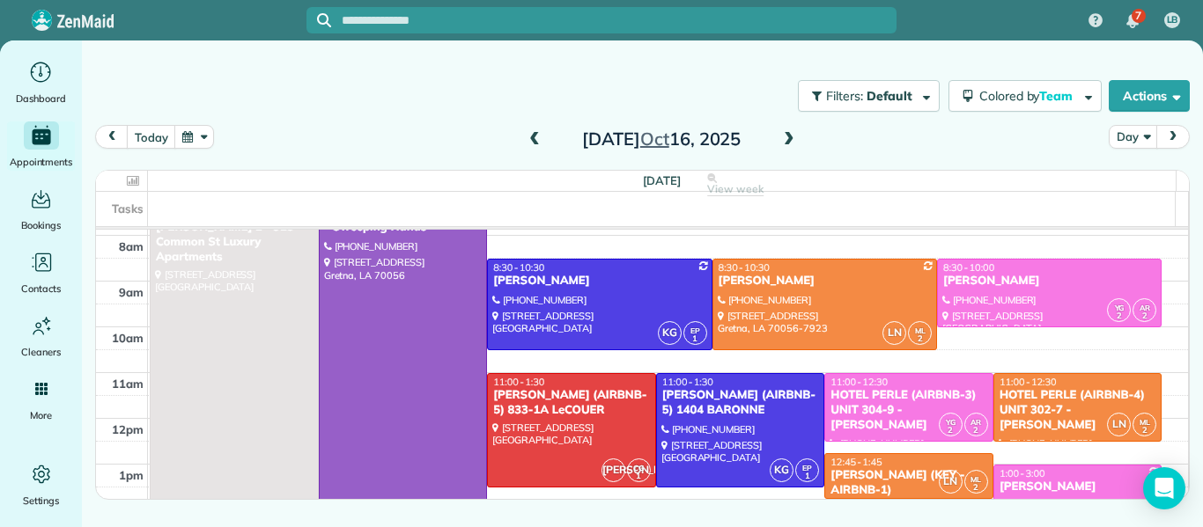
scroll to position [51, 0]
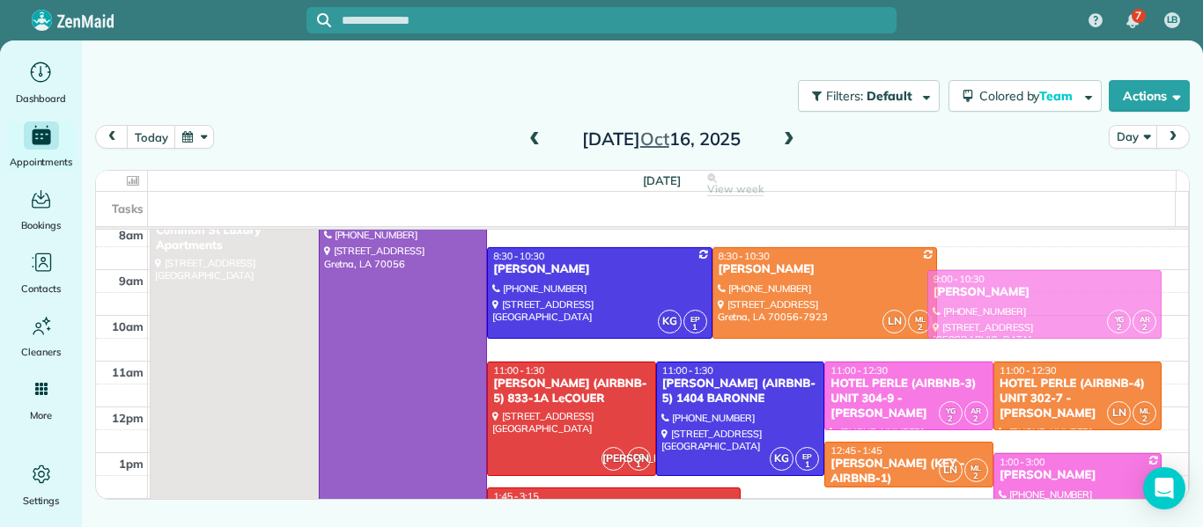
drag, startPoint x: 1031, startPoint y: 286, endPoint x: 1044, endPoint y: 309, distance: 26.0
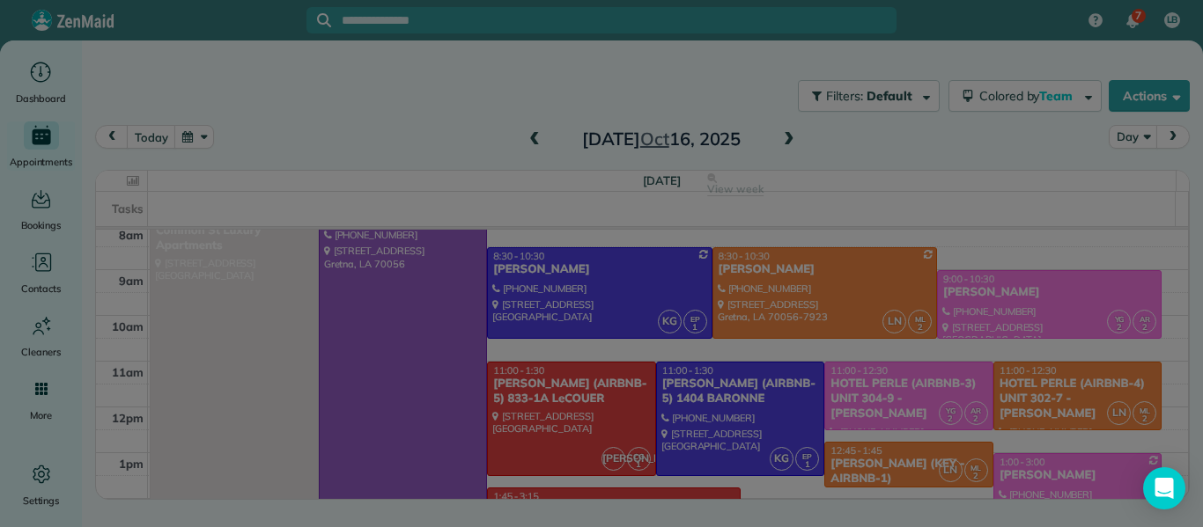
scroll to position [0, 0]
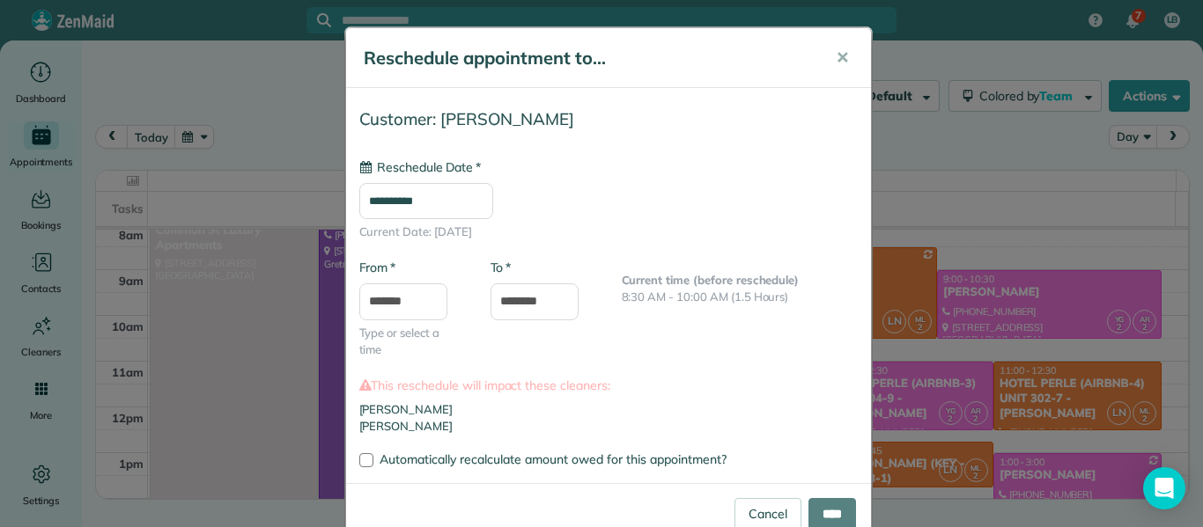
type input "**********"
click at [831, 513] on input "****" at bounding box center [832, 514] width 48 height 32
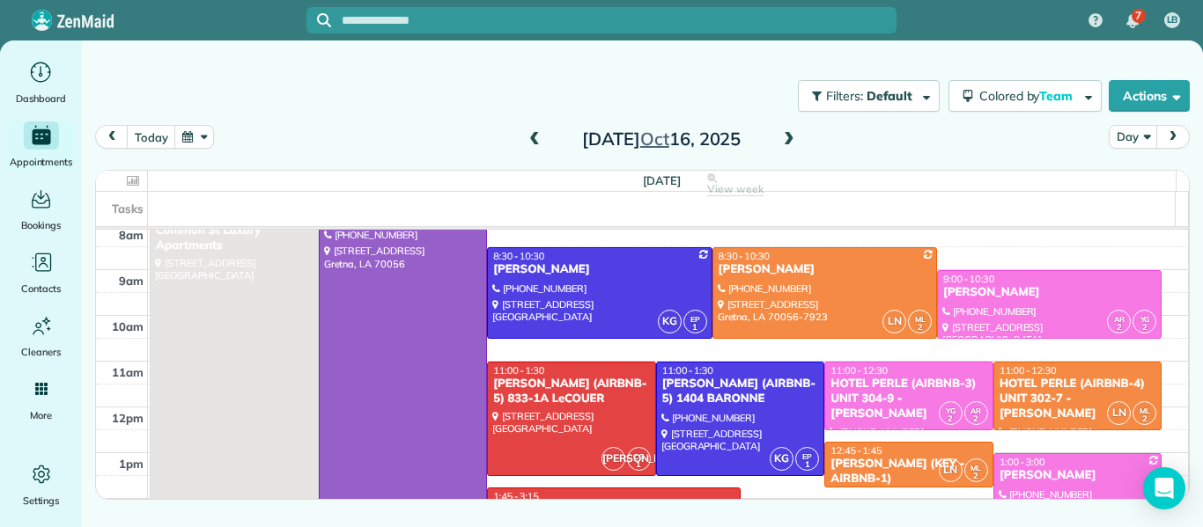
click at [529, 141] on span at bounding box center [534, 140] width 19 height 16
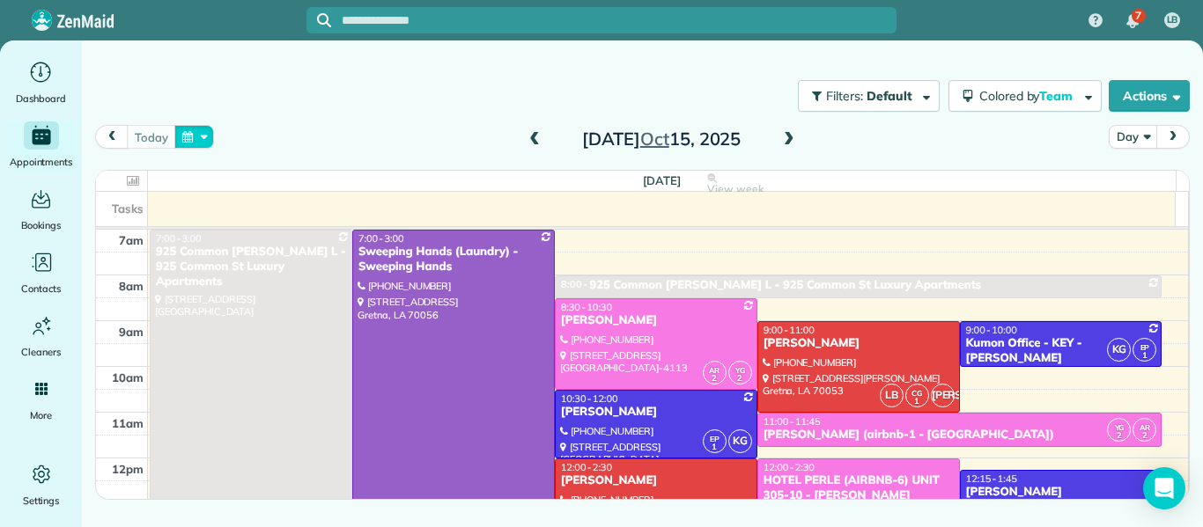
click at [189, 141] on button "button" at bounding box center [194, 137] width 41 height 24
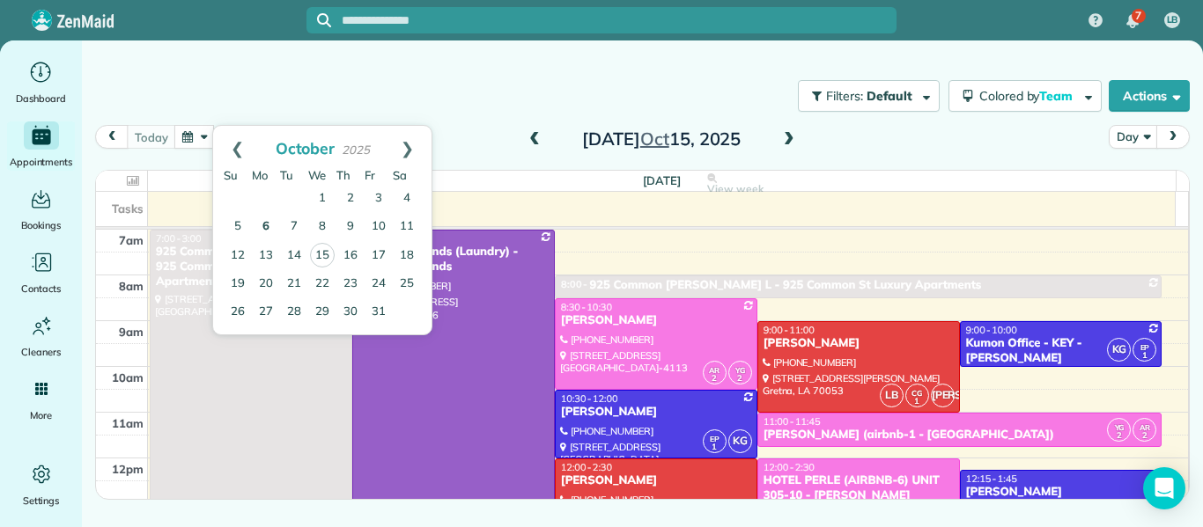
click at [263, 230] on link "6" at bounding box center [266, 227] width 28 height 28
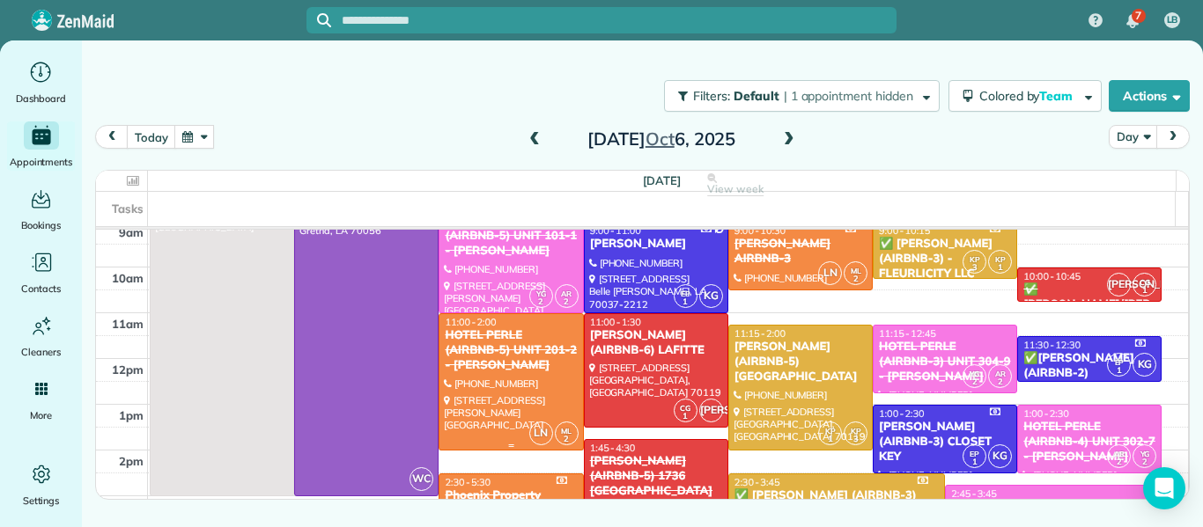
scroll to position [97, 0]
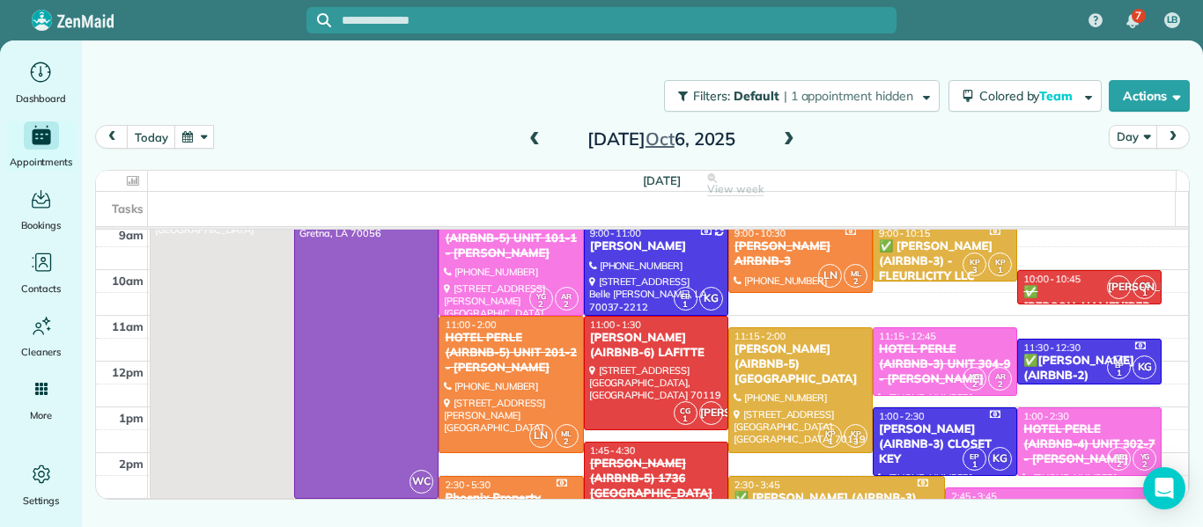
click at [786, 142] on span at bounding box center [788, 140] width 19 height 16
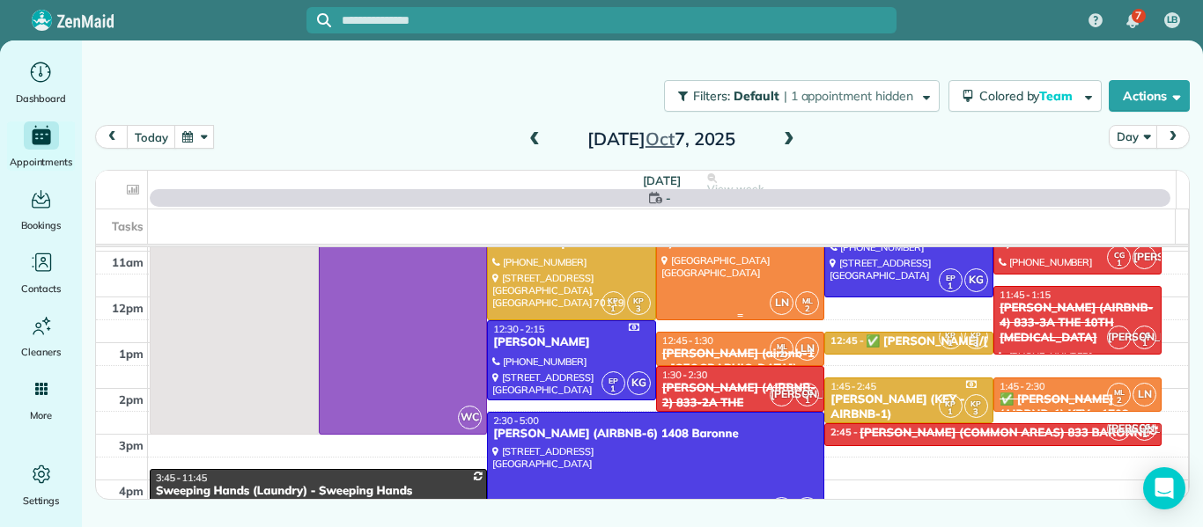
scroll to position [180, 0]
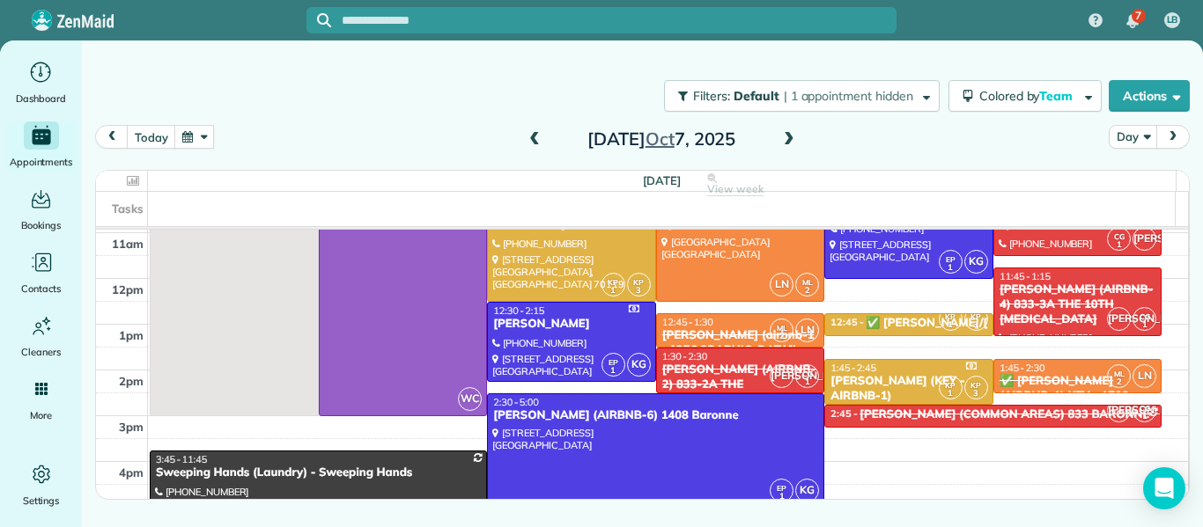
click at [789, 138] on span at bounding box center [788, 140] width 19 height 16
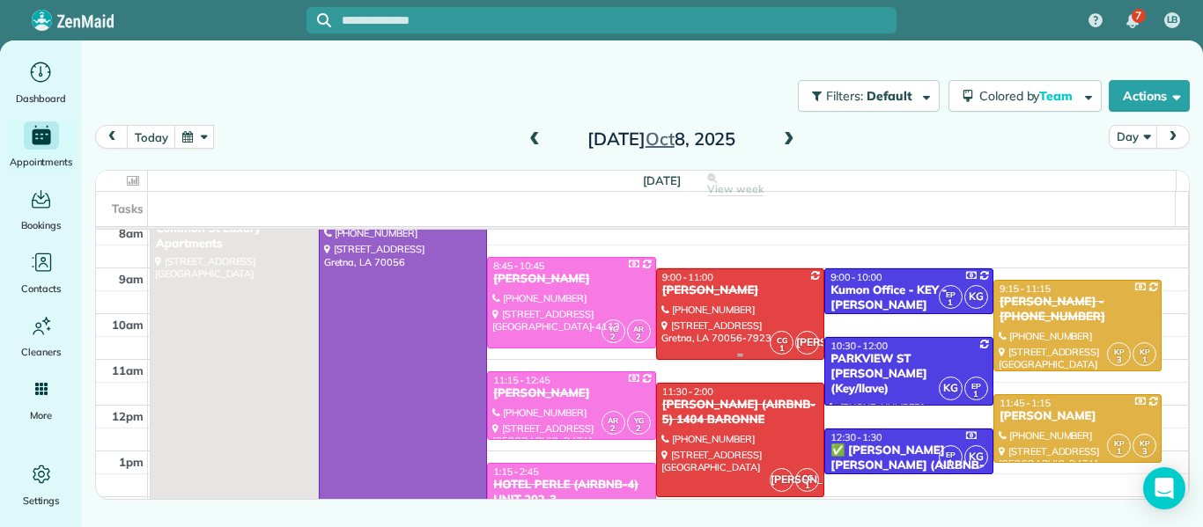
scroll to position [44, 0]
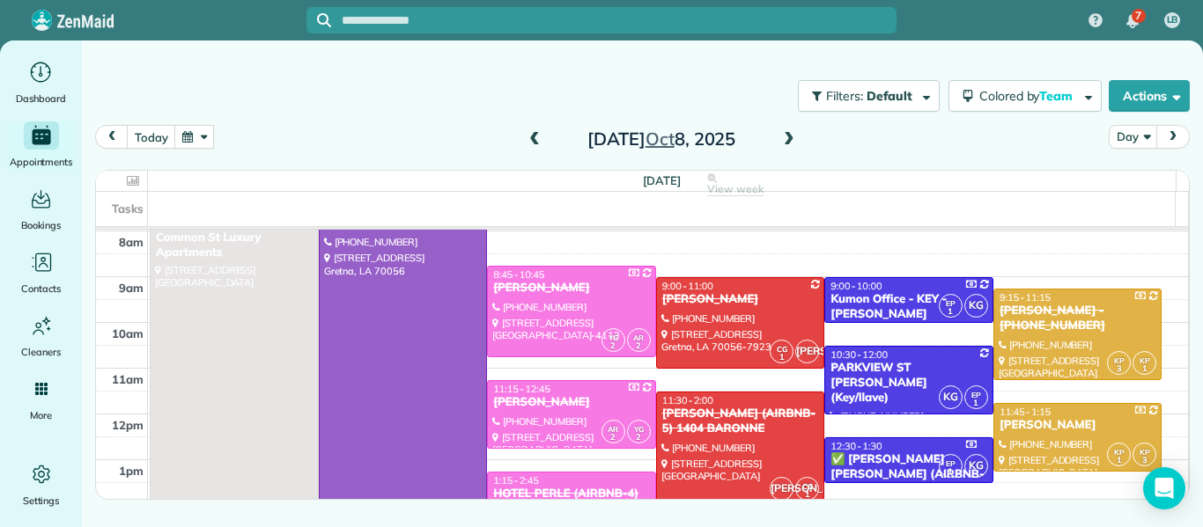
click at [786, 136] on span at bounding box center [788, 140] width 19 height 16
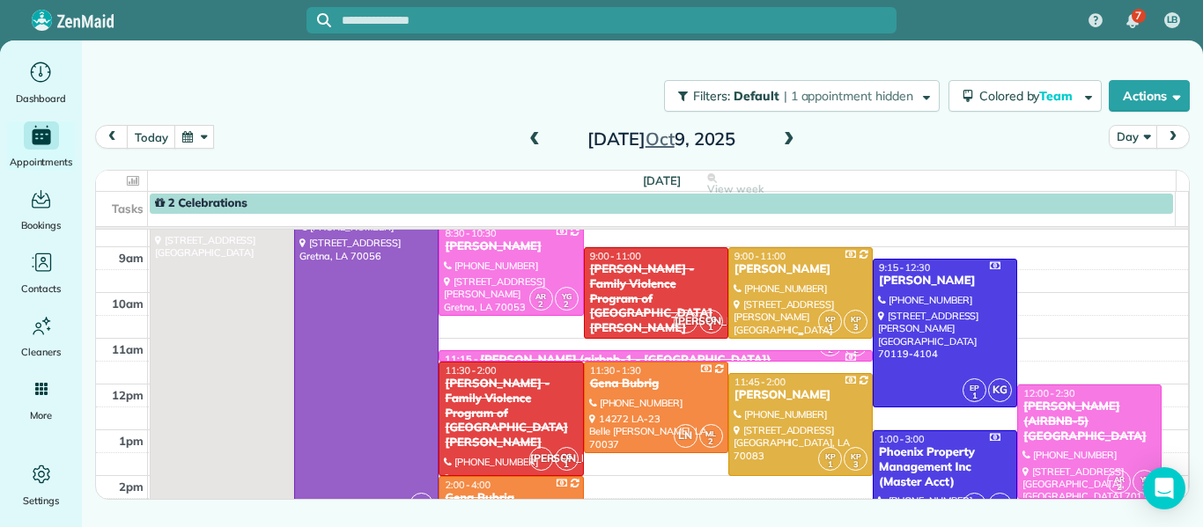
scroll to position [65, 0]
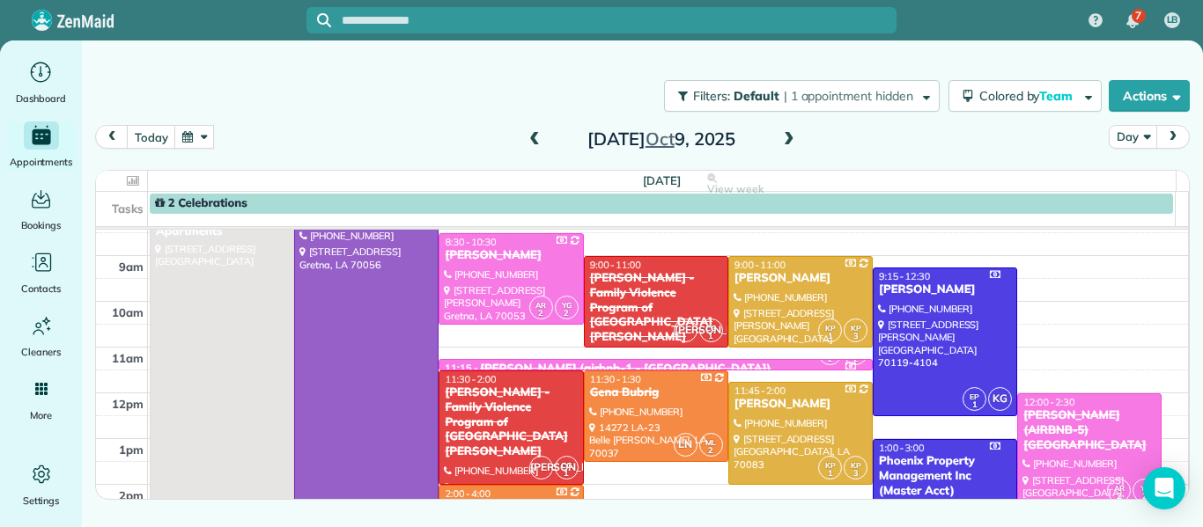
click at [790, 143] on span at bounding box center [788, 140] width 19 height 16
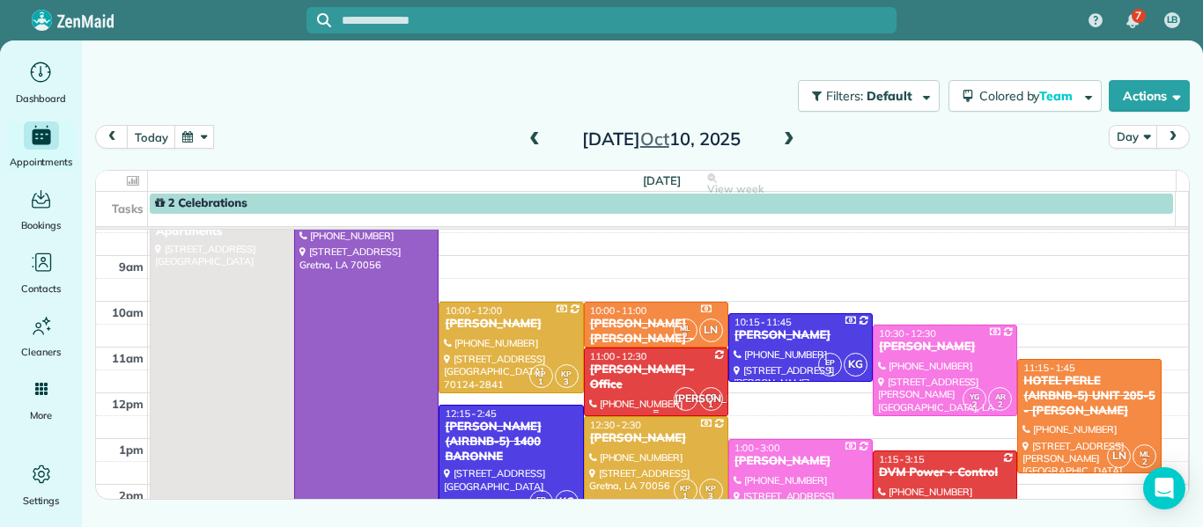
scroll to position [0, 0]
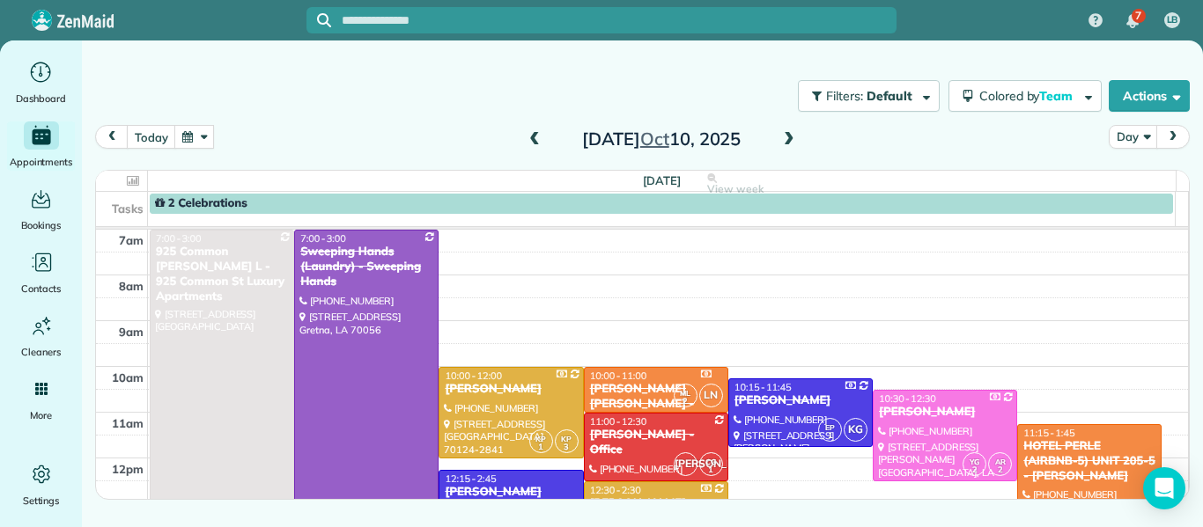
click at [788, 145] on span at bounding box center [788, 140] width 19 height 16
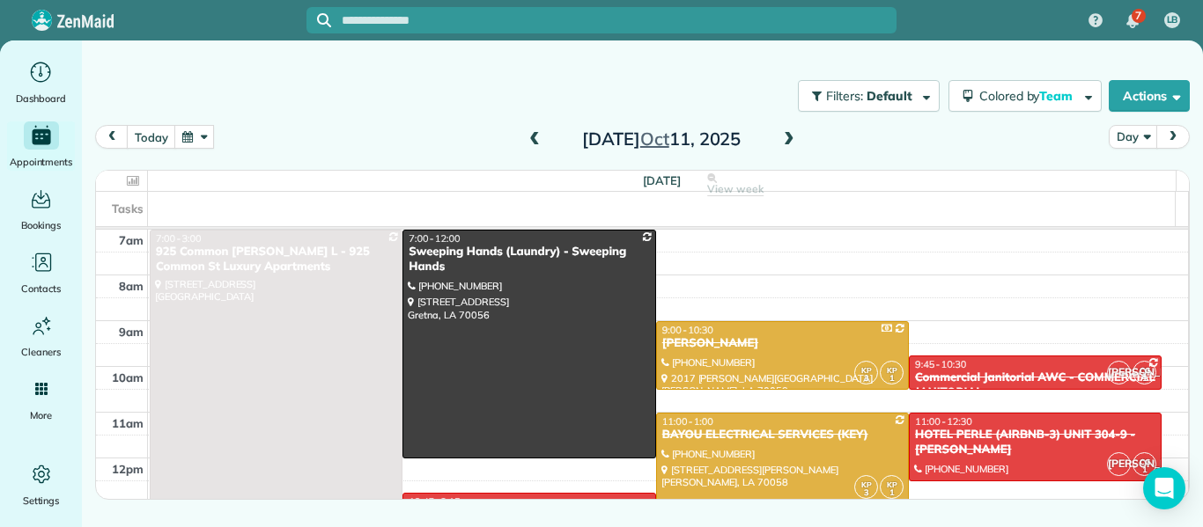
click at [788, 145] on span at bounding box center [788, 140] width 19 height 16
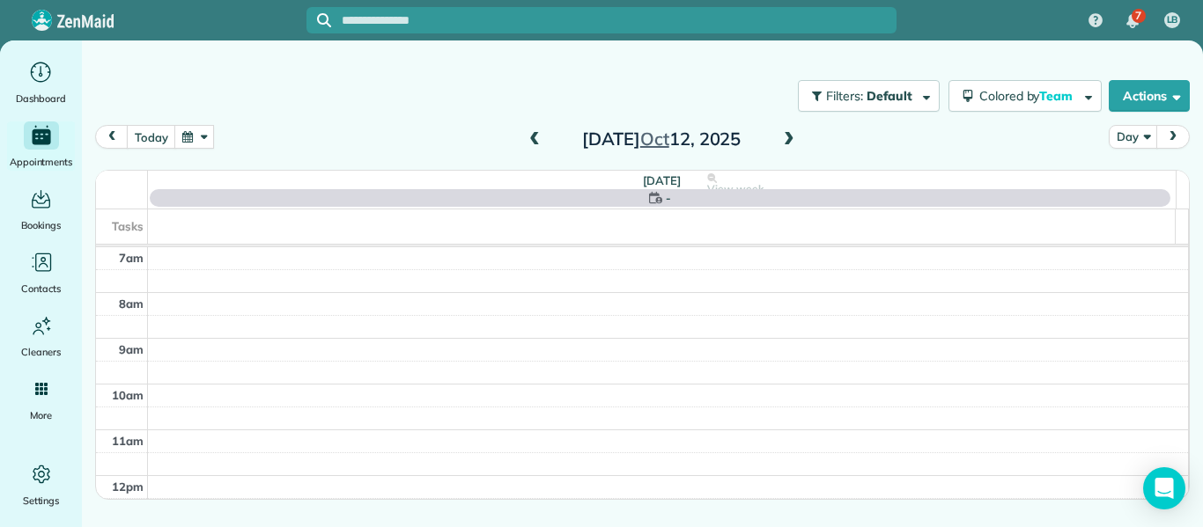
click at [788, 145] on span at bounding box center [788, 140] width 19 height 16
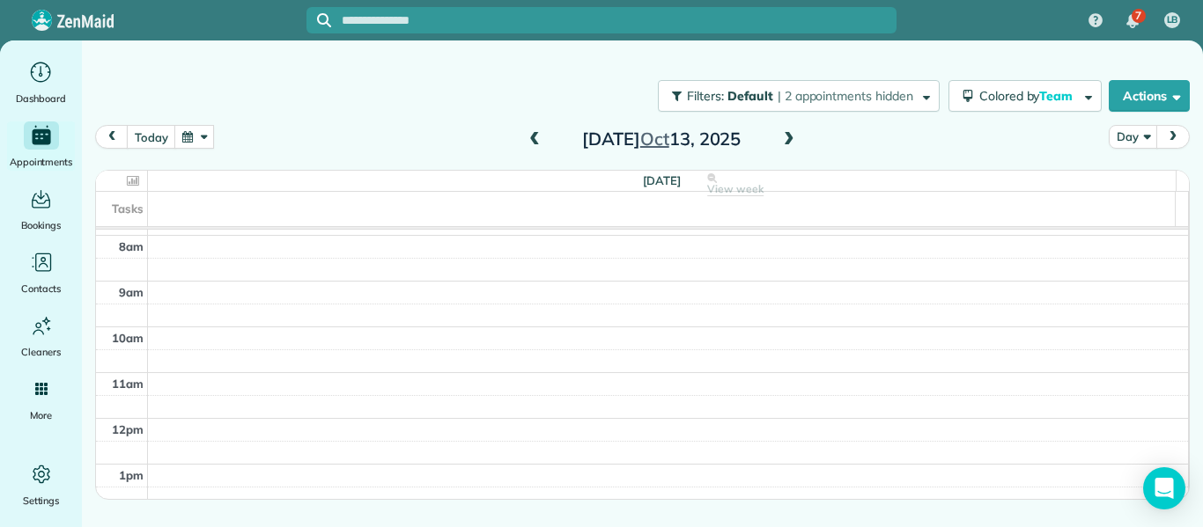
scroll to position [39, 0]
click at [184, 140] on button "button" at bounding box center [194, 137] width 41 height 24
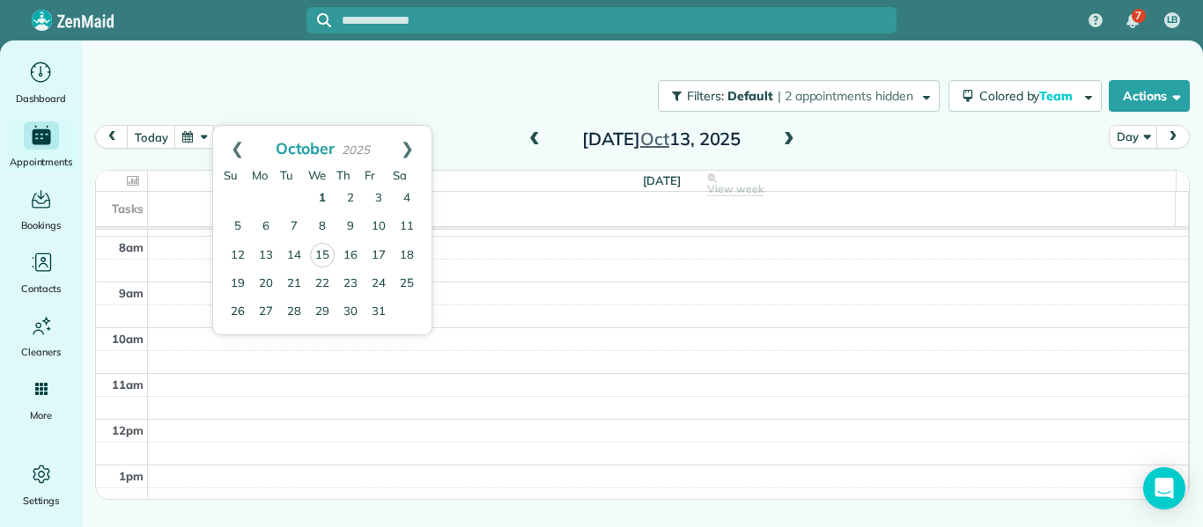
click at [321, 203] on link "1" at bounding box center [322, 199] width 28 height 28
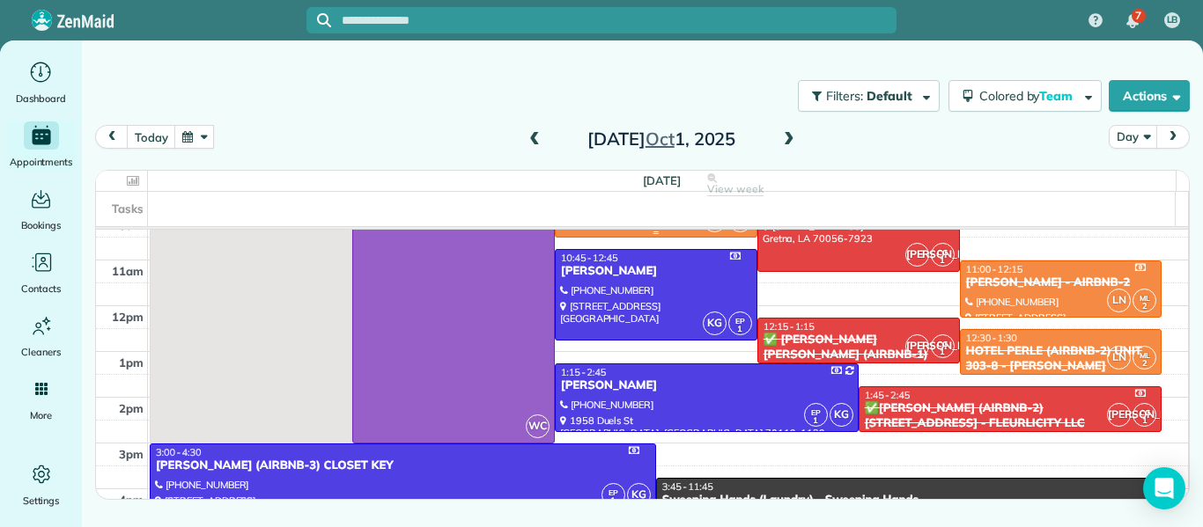
scroll to position [153, 0]
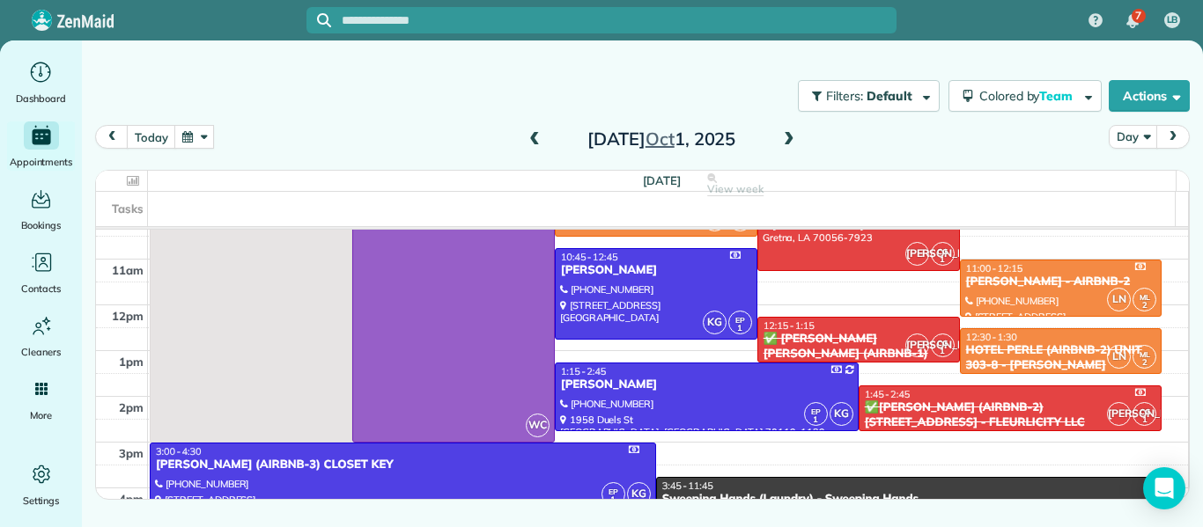
click at [794, 135] on span at bounding box center [788, 140] width 19 height 16
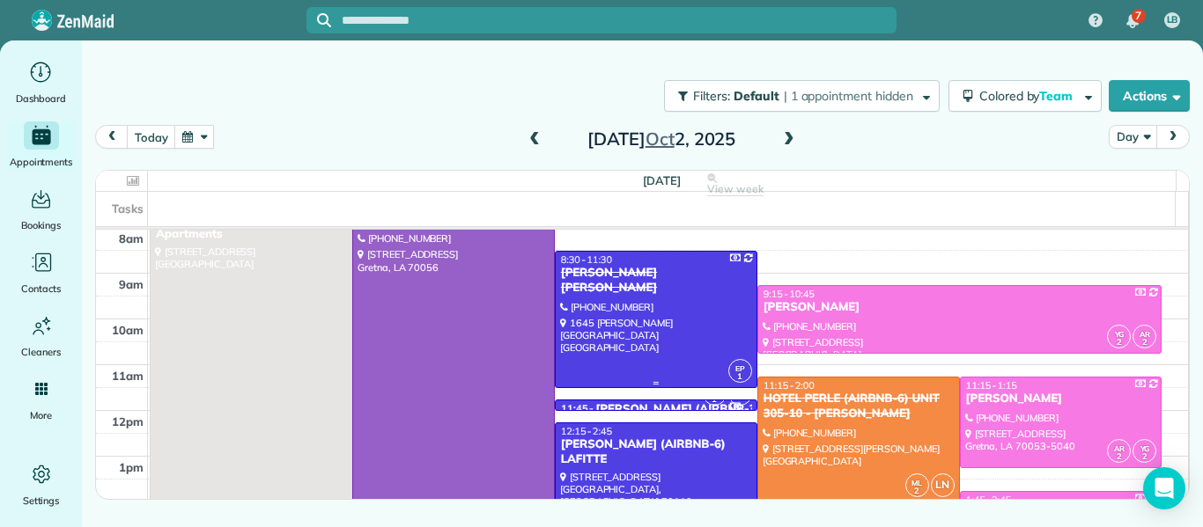
scroll to position [41, 0]
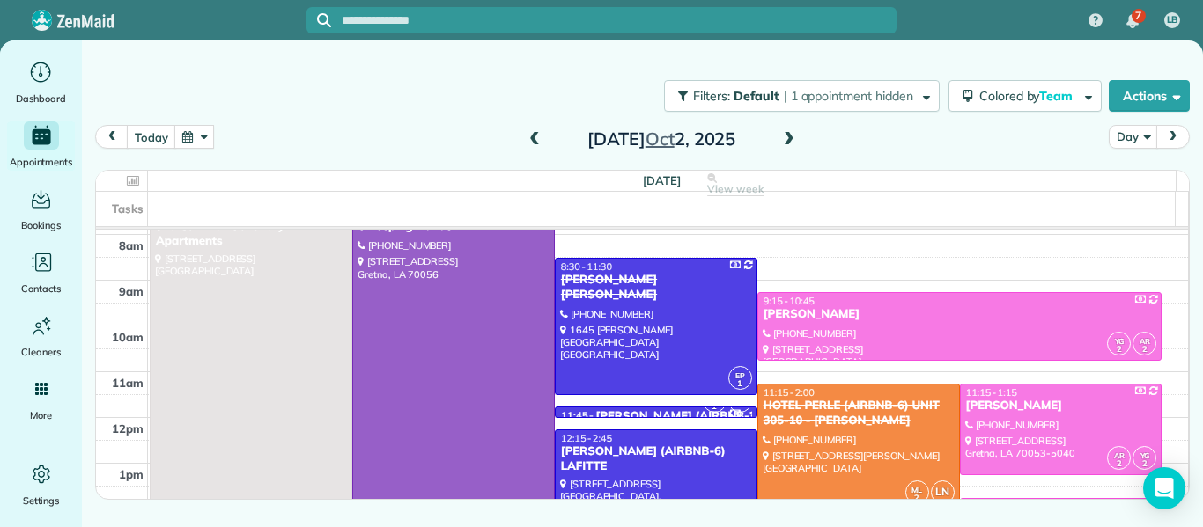
click at [792, 136] on span at bounding box center [788, 140] width 19 height 16
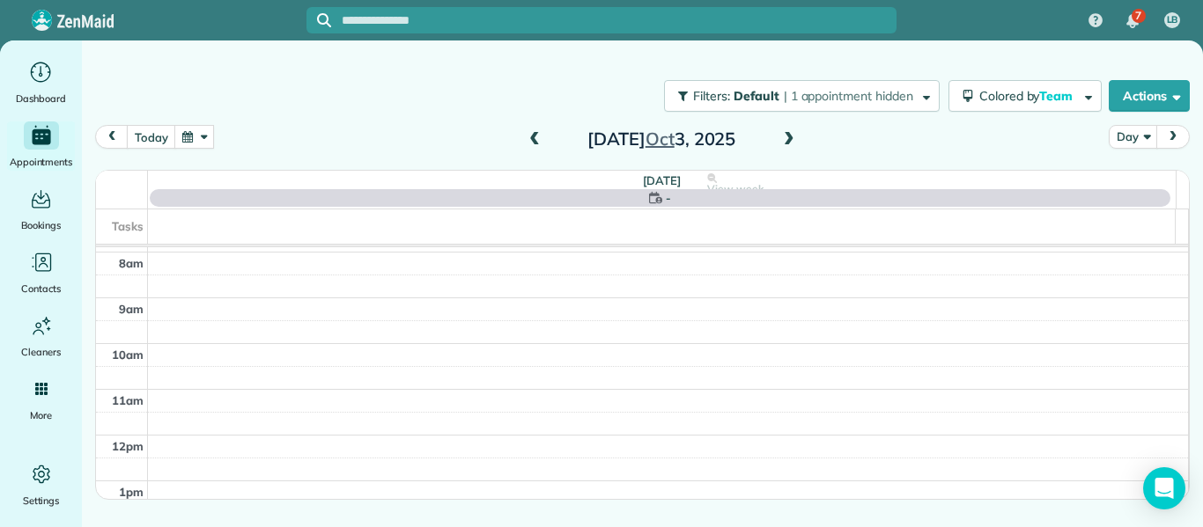
scroll to position [0, 0]
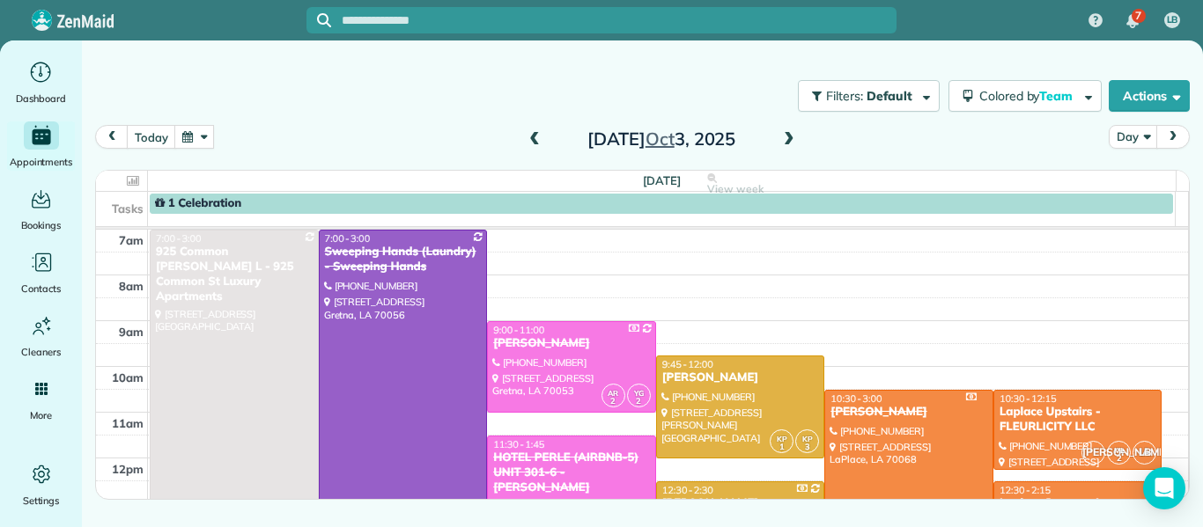
click at [797, 136] on span at bounding box center [788, 140] width 19 height 16
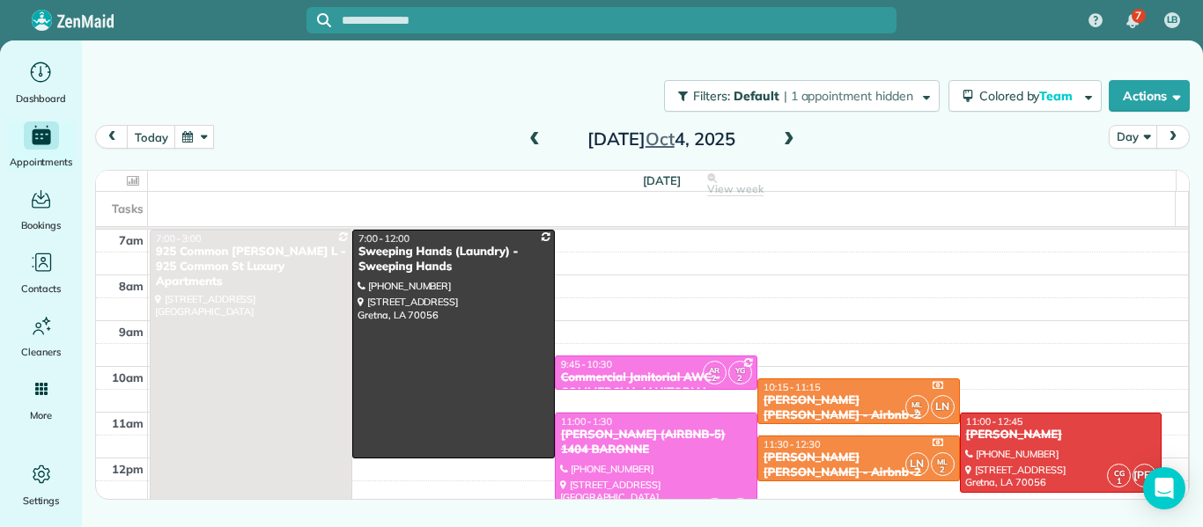
click at [800, 136] on div "[DATE]" at bounding box center [661, 139] width 282 height 28
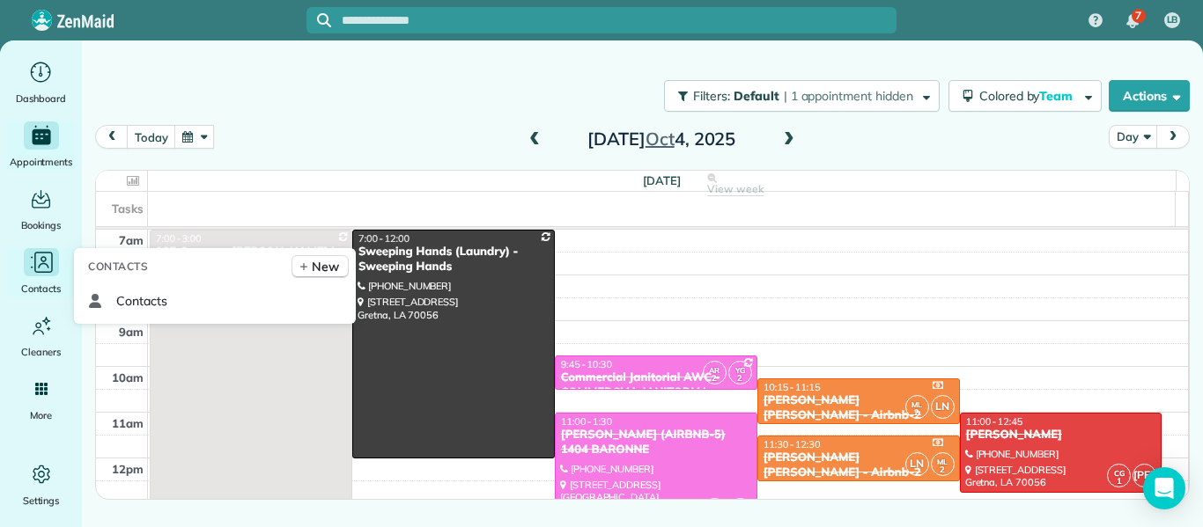
click at [44, 257] on icon "Main" at bounding box center [44, 259] width 6 height 6
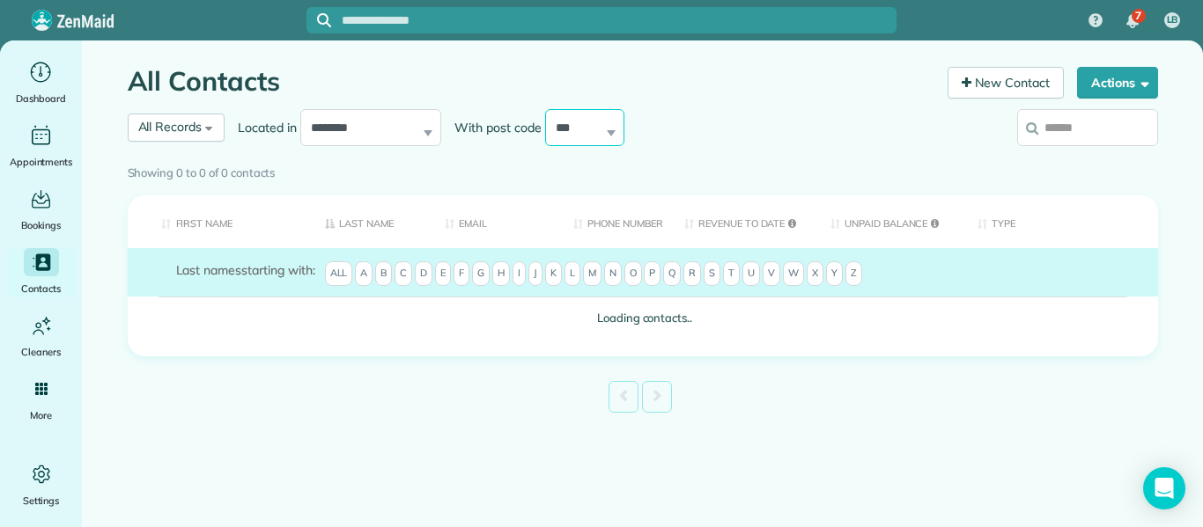
click at [577, 124] on select "**********" at bounding box center [584, 127] width 79 height 37
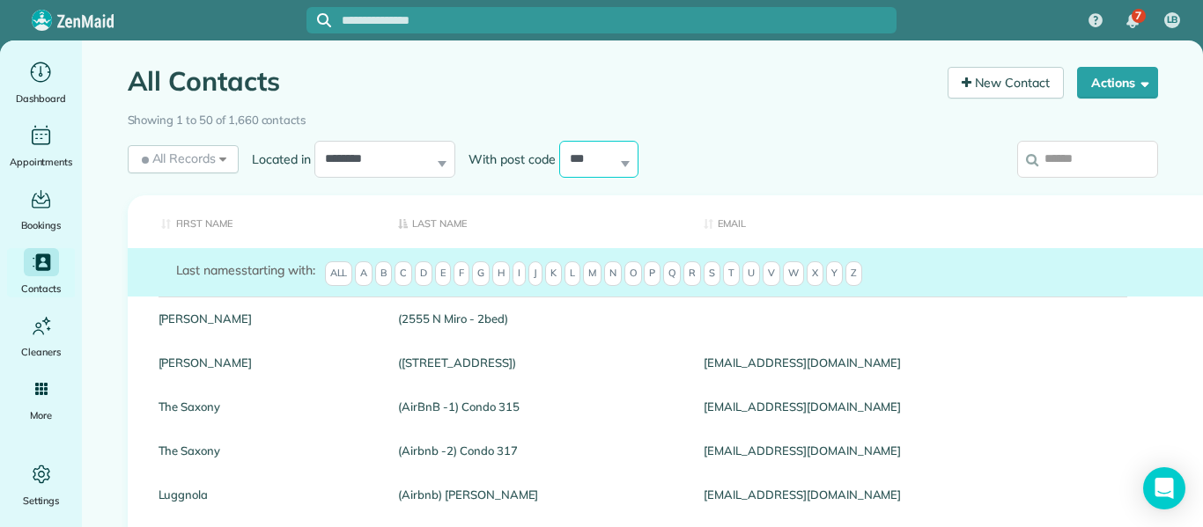
click at [584, 162] on select "**********" at bounding box center [598, 159] width 79 height 37
select select "*****"
click at [559, 141] on select "**********" at bounding box center [598, 159] width 79 height 37
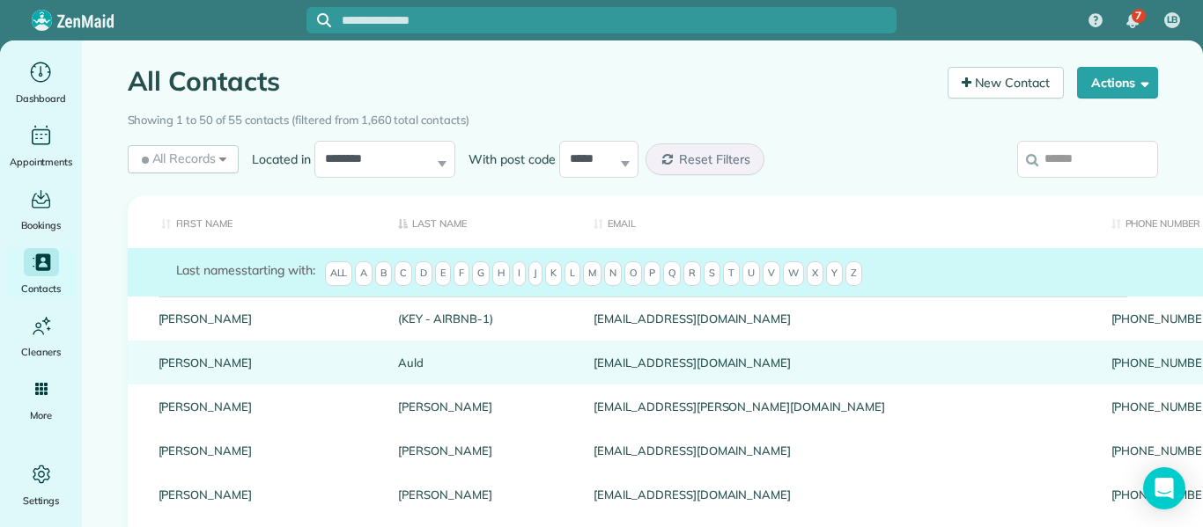
click at [170, 365] on link "Philip" at bounding box center [266, 363] width 214 height 12
